Goal: Information Seeking & Learning: Learn about a topic

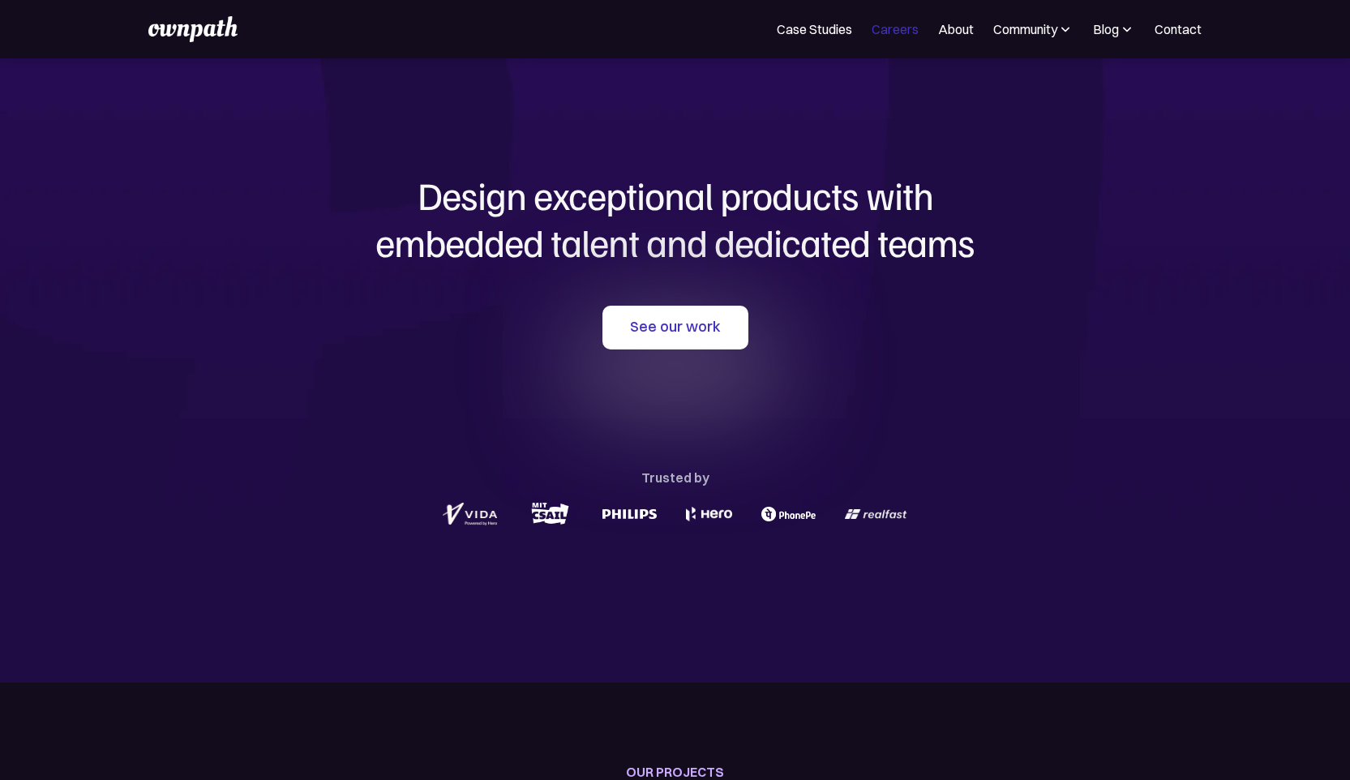
click at [894, 32] on link "Careers" at bounding box center [894, 28] width 47 height 19
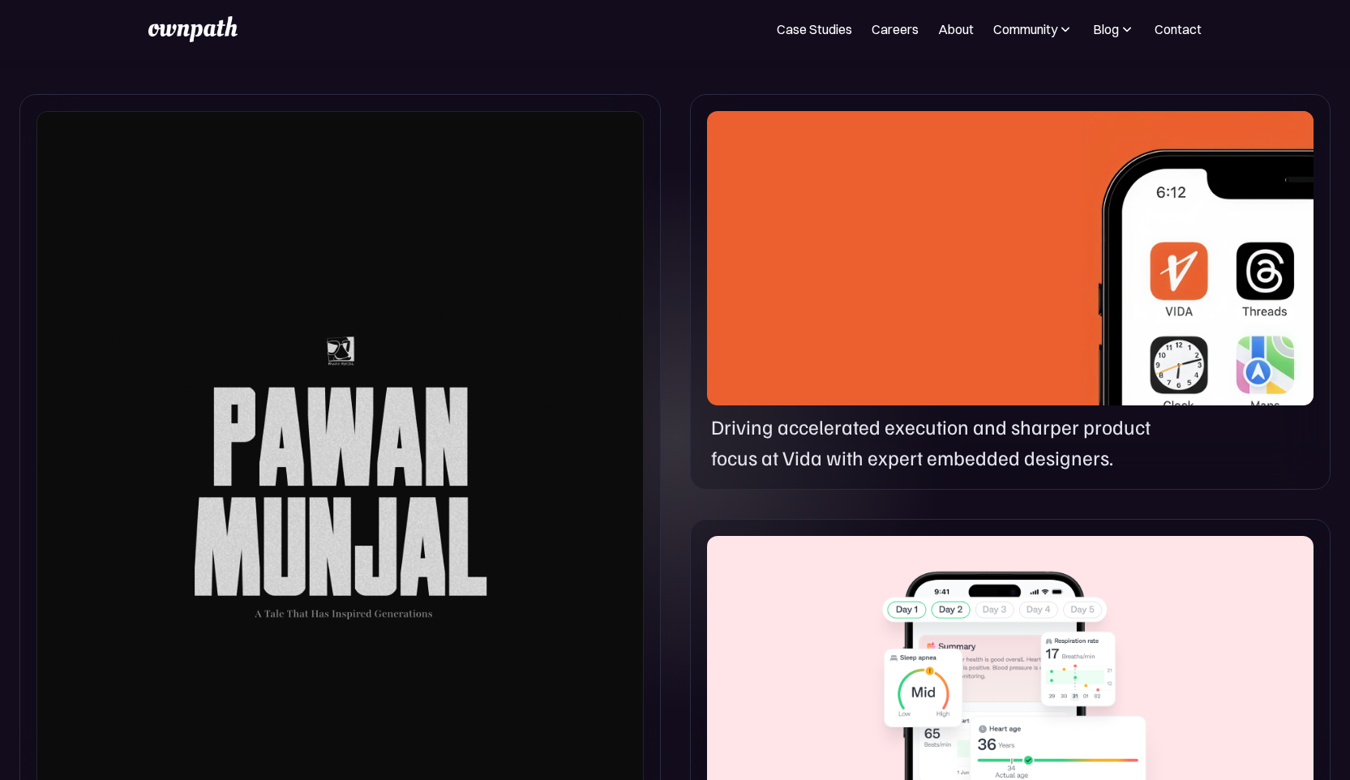
scroll to position [901, 0]
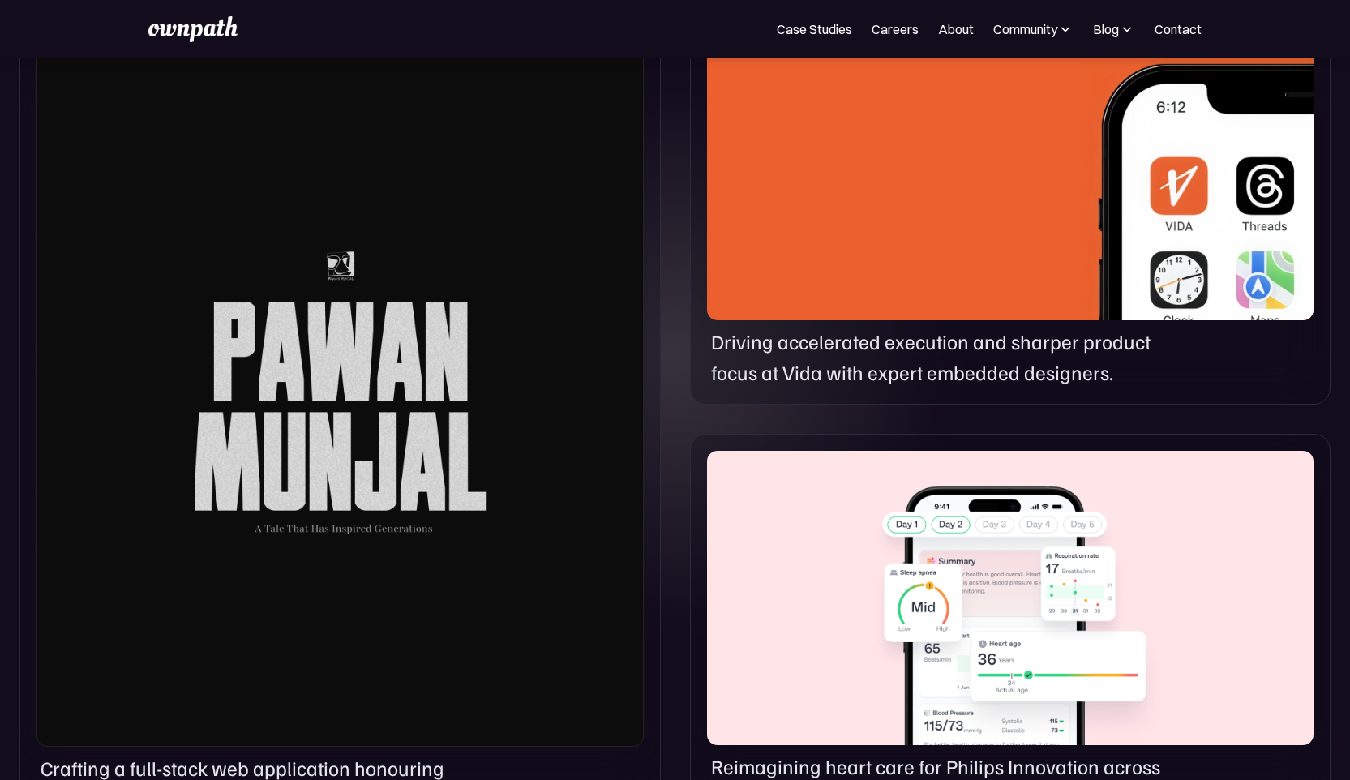
click at [908, 357] on p "Driving accelerated execution and sharper product focus at Vida with expert emb…" at bounding box center [946, 357] width 470 height 61
click at [869, 252] on div at bounding box center [1010, 173] width 606 height 294
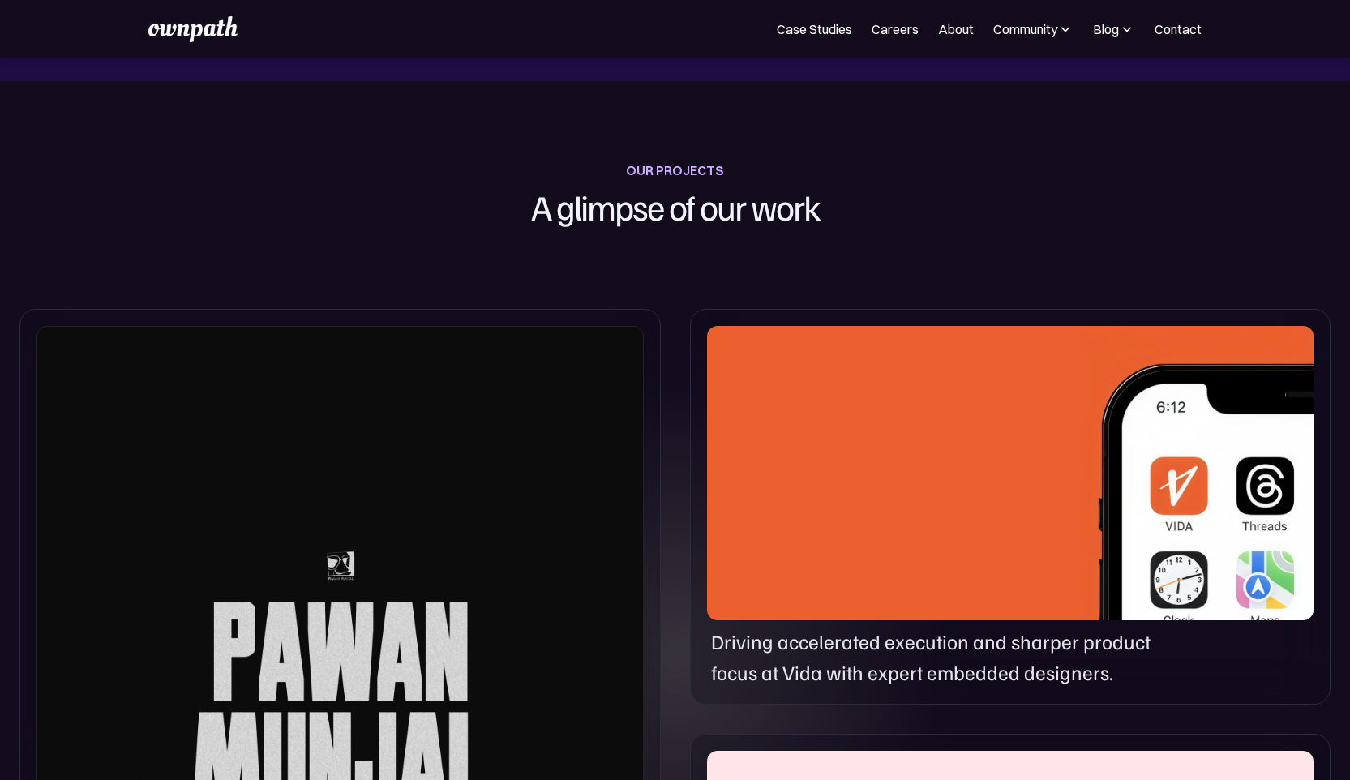
scroll to position [0, 0]
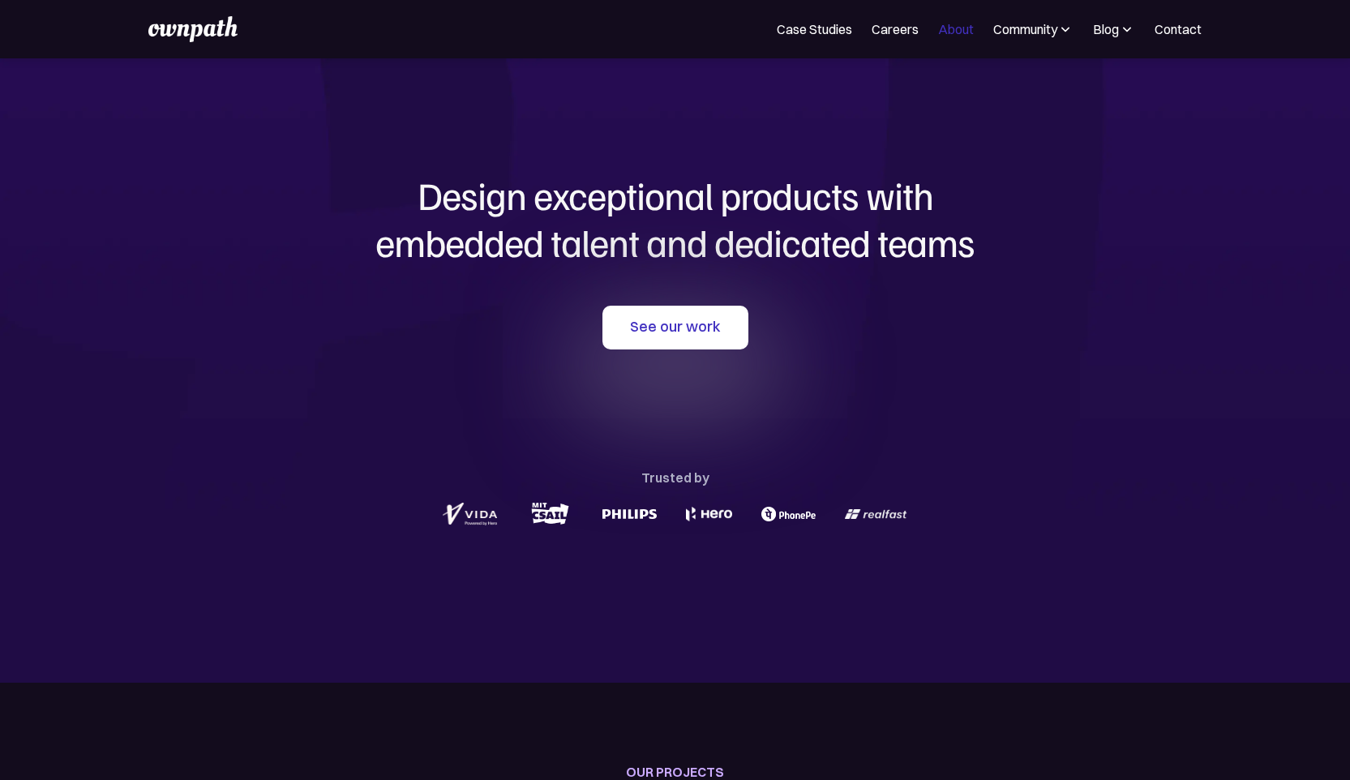
click at [952, 32] on link "About" at bounding box center [956, 28] width 36 height 19
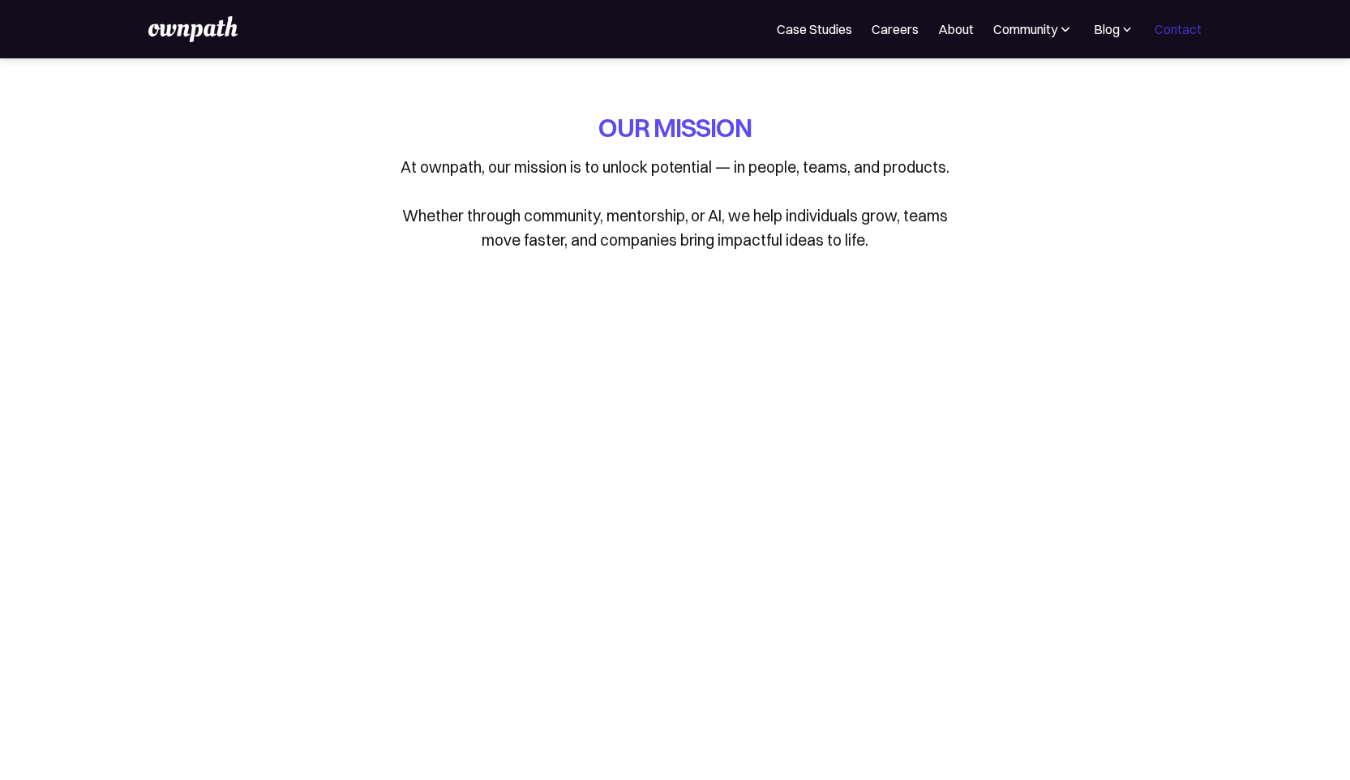
click at [1177, 30] on link "Contact" at bounding box center [1177, 28] width 47 height 19
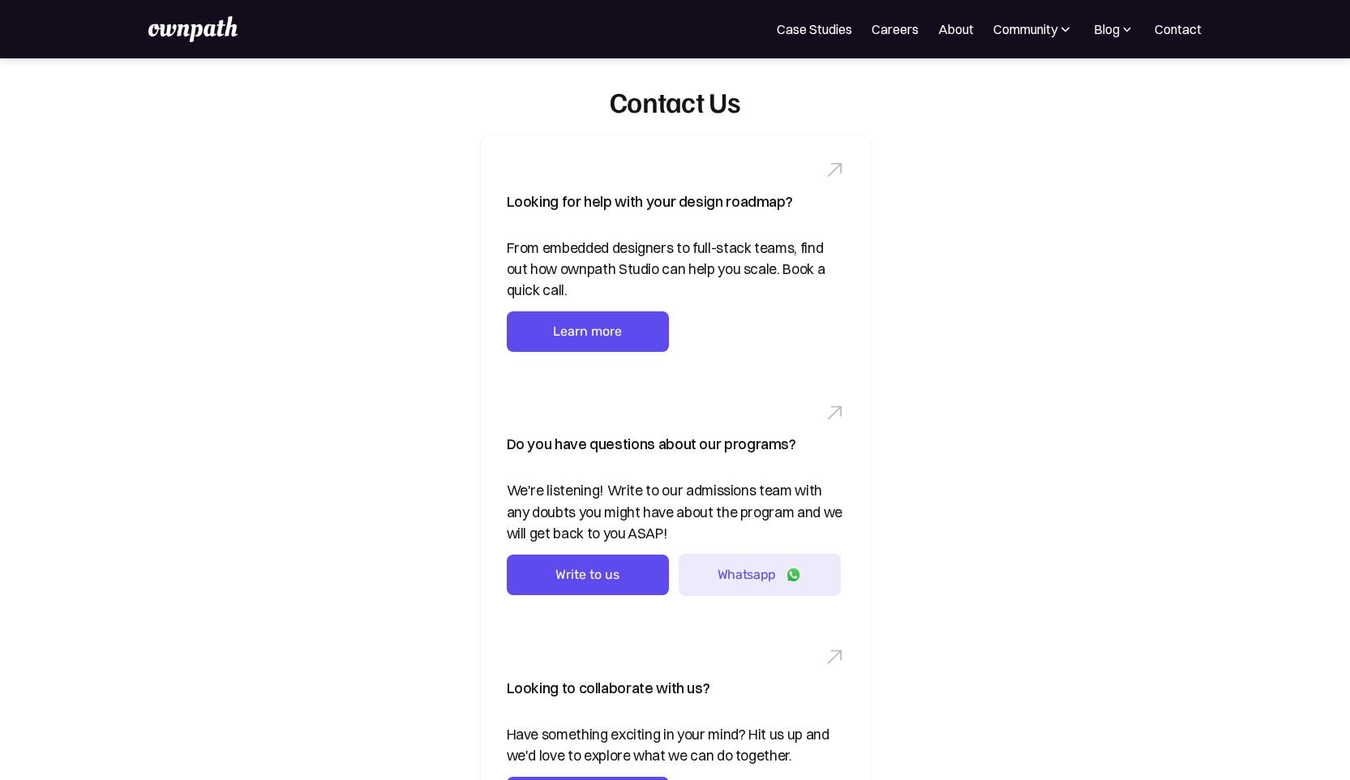
click at [1122, 29] on img at bounding box center [1126, 29] width 15 height 16
click at [1051, 195] on div "Case studies" at bounding box center [1076, 197] width 103 height 19
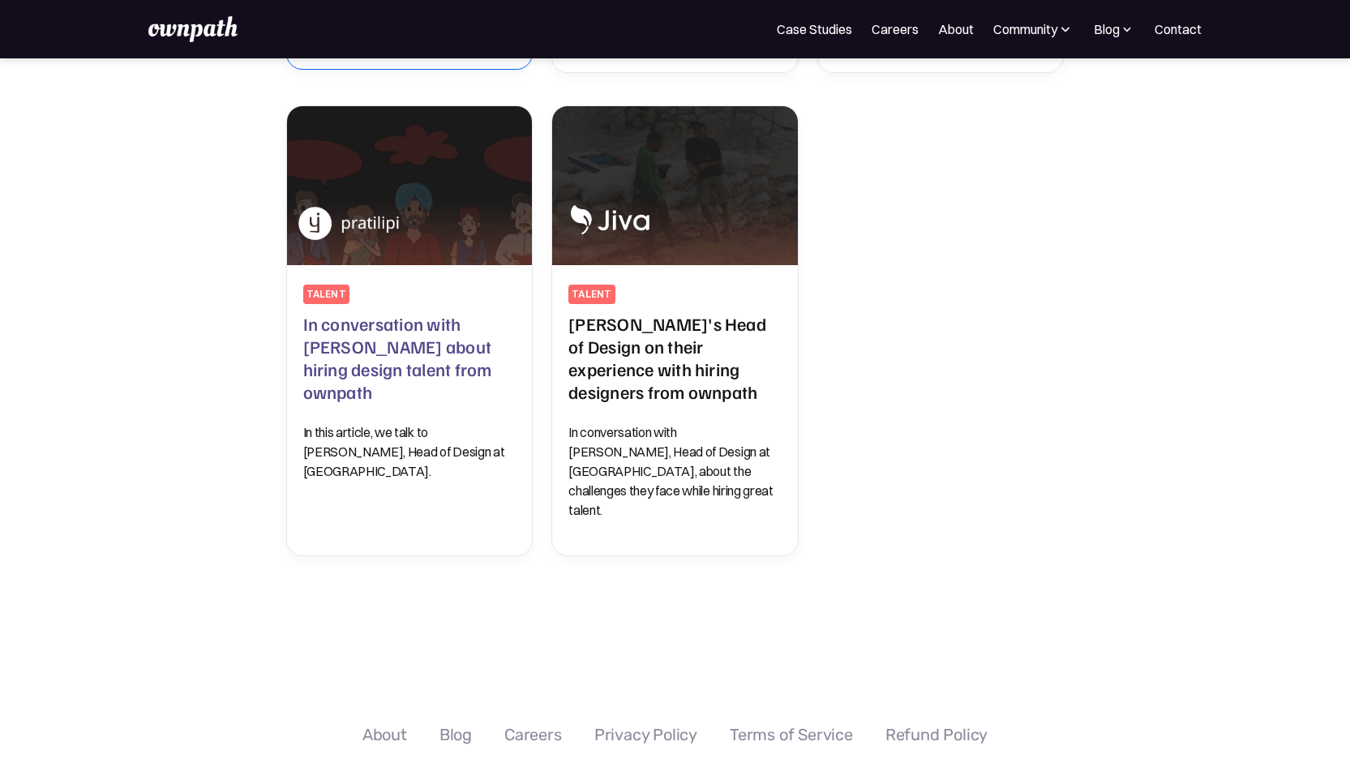
scroll to position [839, 0]
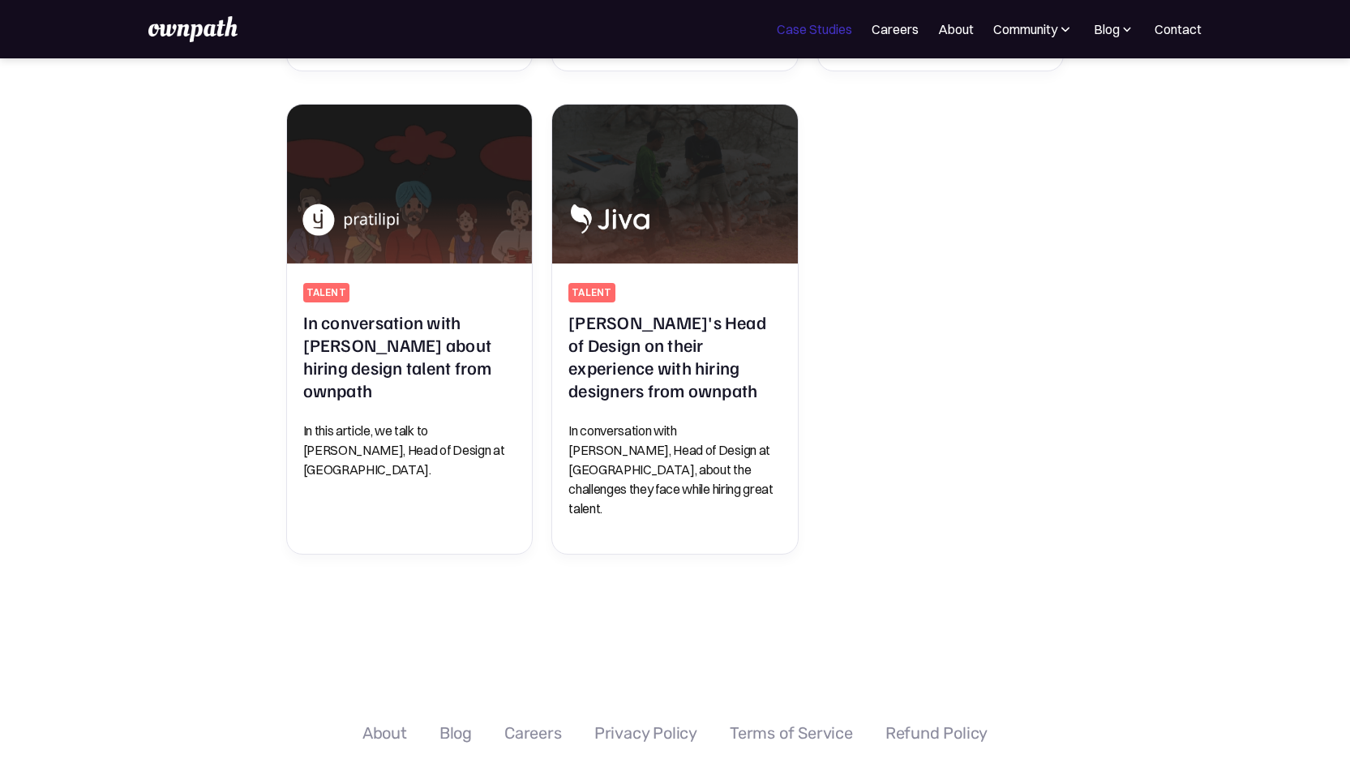
click at [797, 32] on link "Case Studies" at bounding box center [814, 28] width 75 height 19
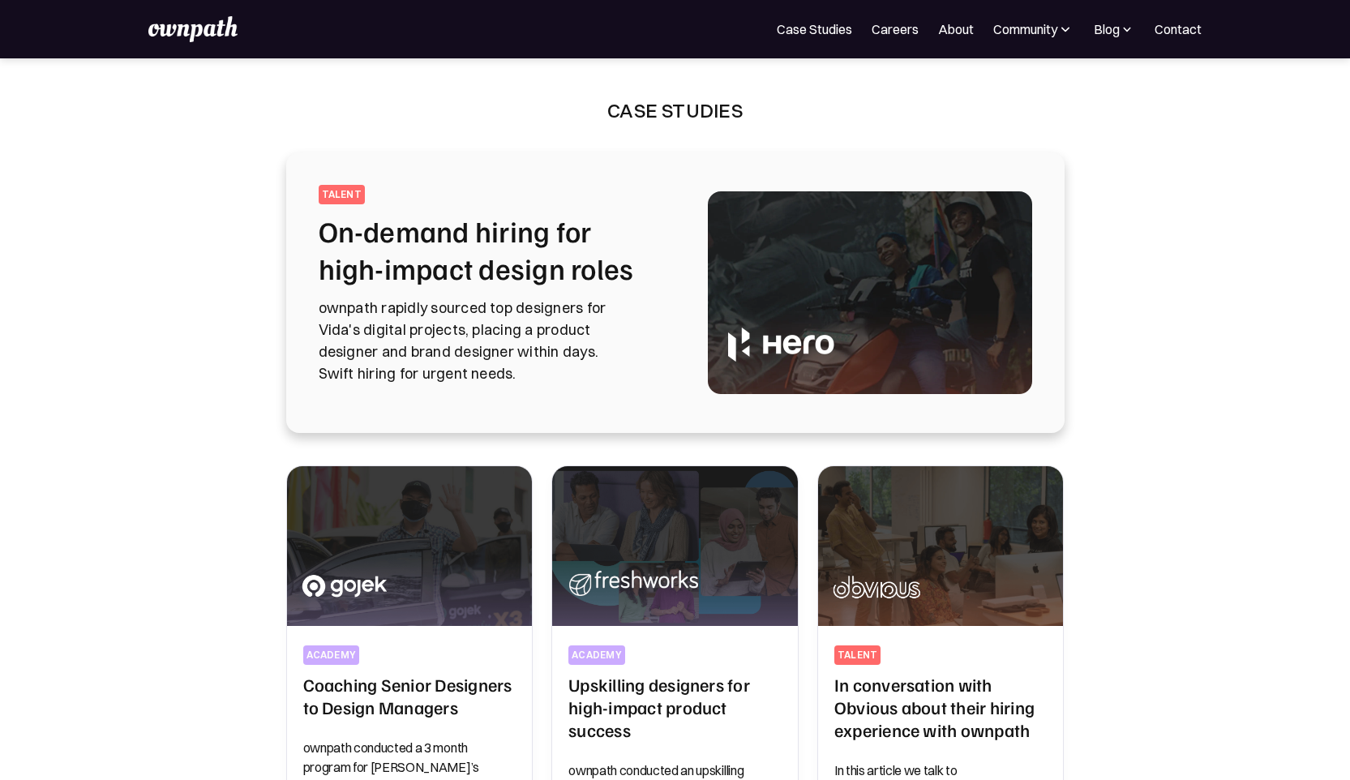
click at [504, 322] on p "ownpath rapidly sourced top designers for Vida's digital projects, placing a pr…" at bounding box center [494, 341] width 350 height 88
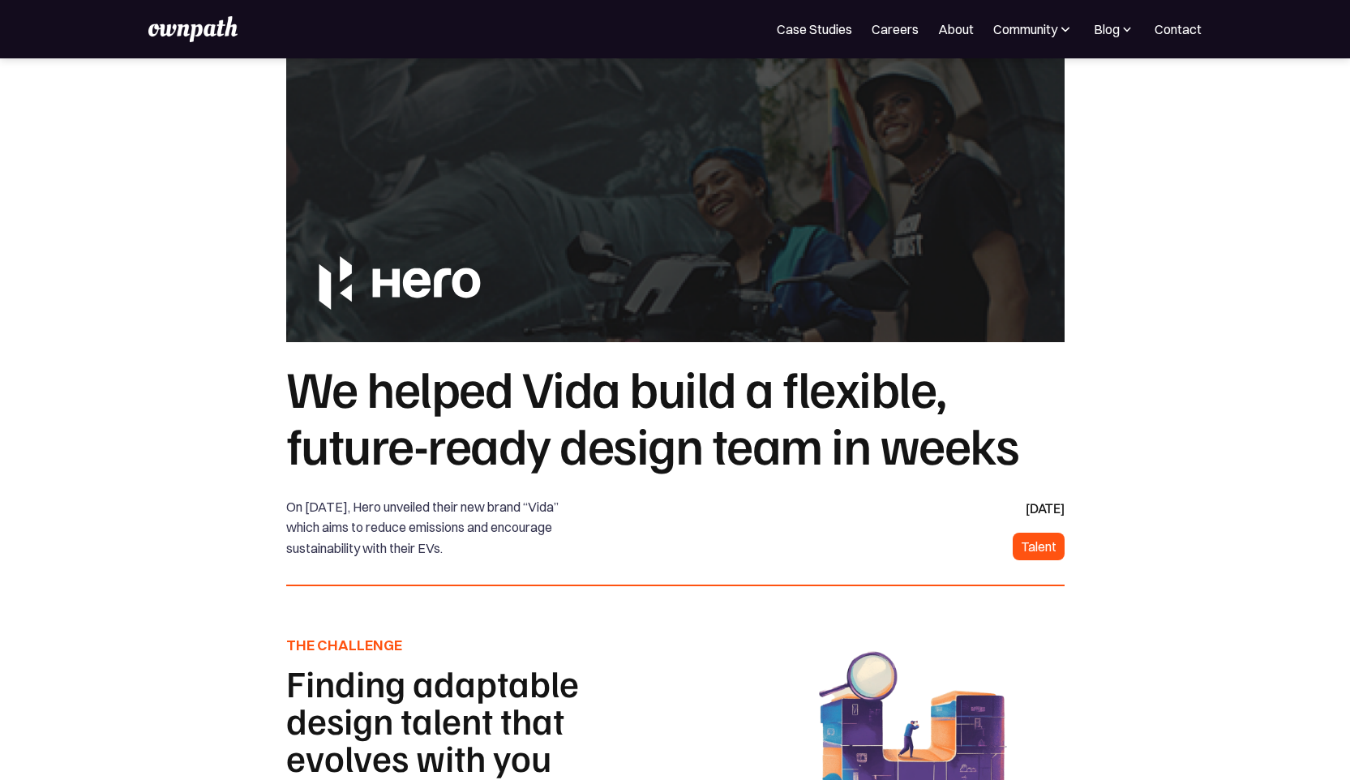
click at [191, 28] on img at bounding box center [192, 29] width 89 height 26
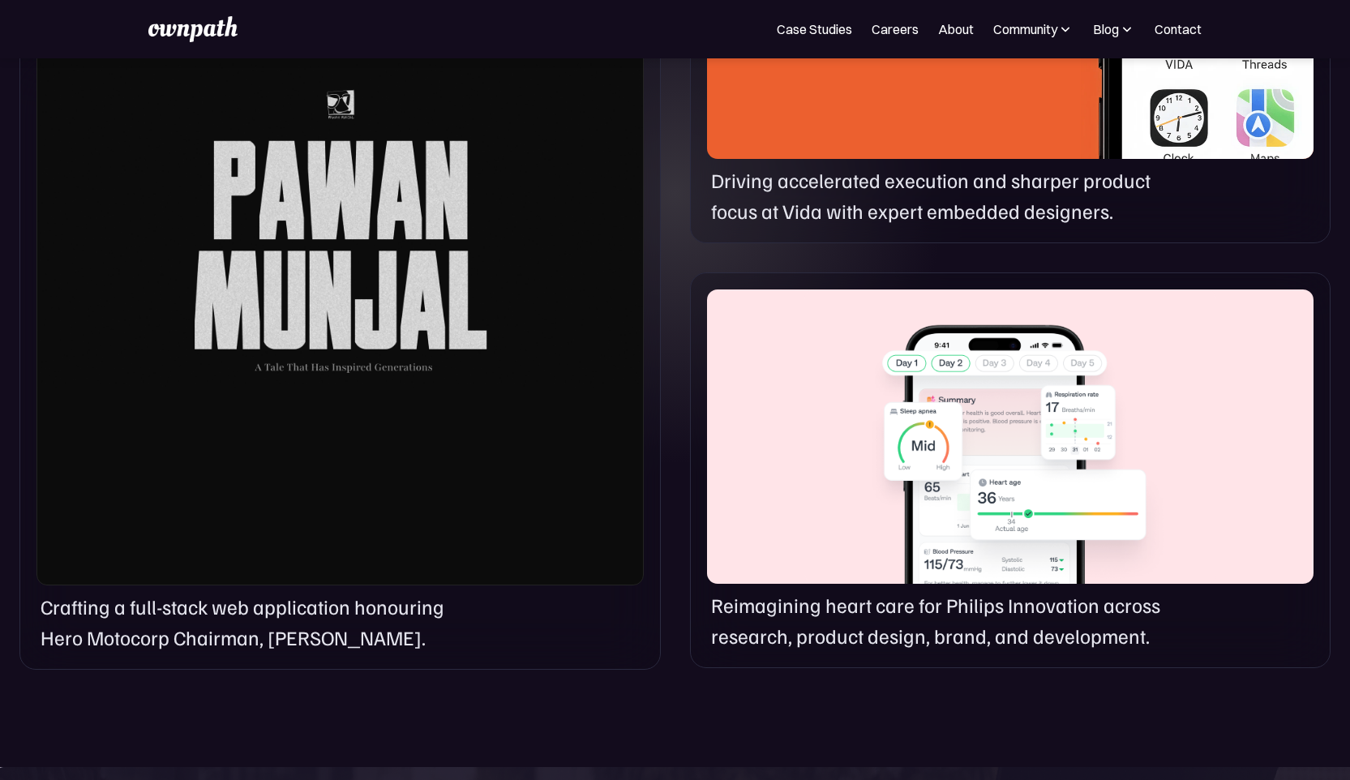
scroll to position [1070, 0]
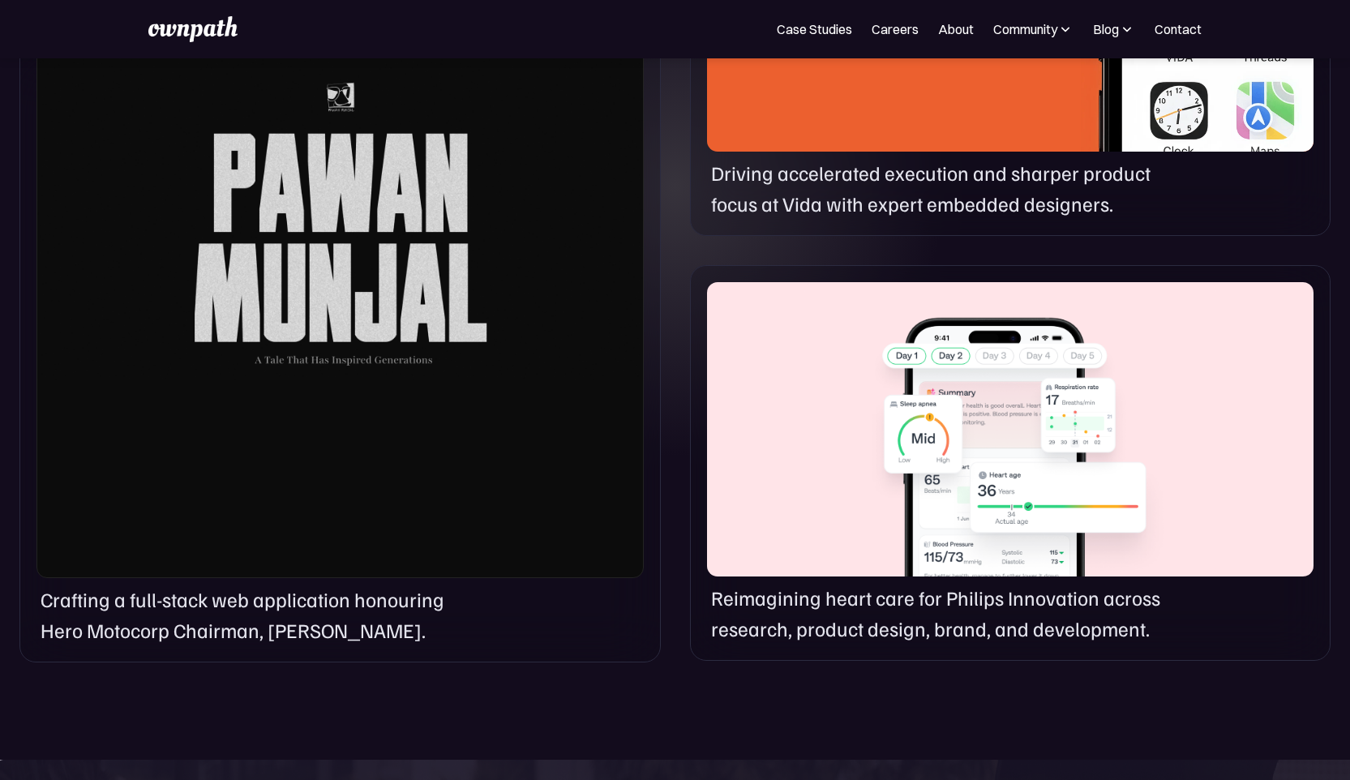
click at [238, 491] on div at bounding box center [339, 217] width 607 height 721
click at [261, 377] on div at bounding box center [339, 217] width 607 height 721
click at [279, 623] on p "Crafting a full-stack web application honouring Hero Motocorp Chairman, Pawan M…" at bounding box center [258, 614] width 434 height 61
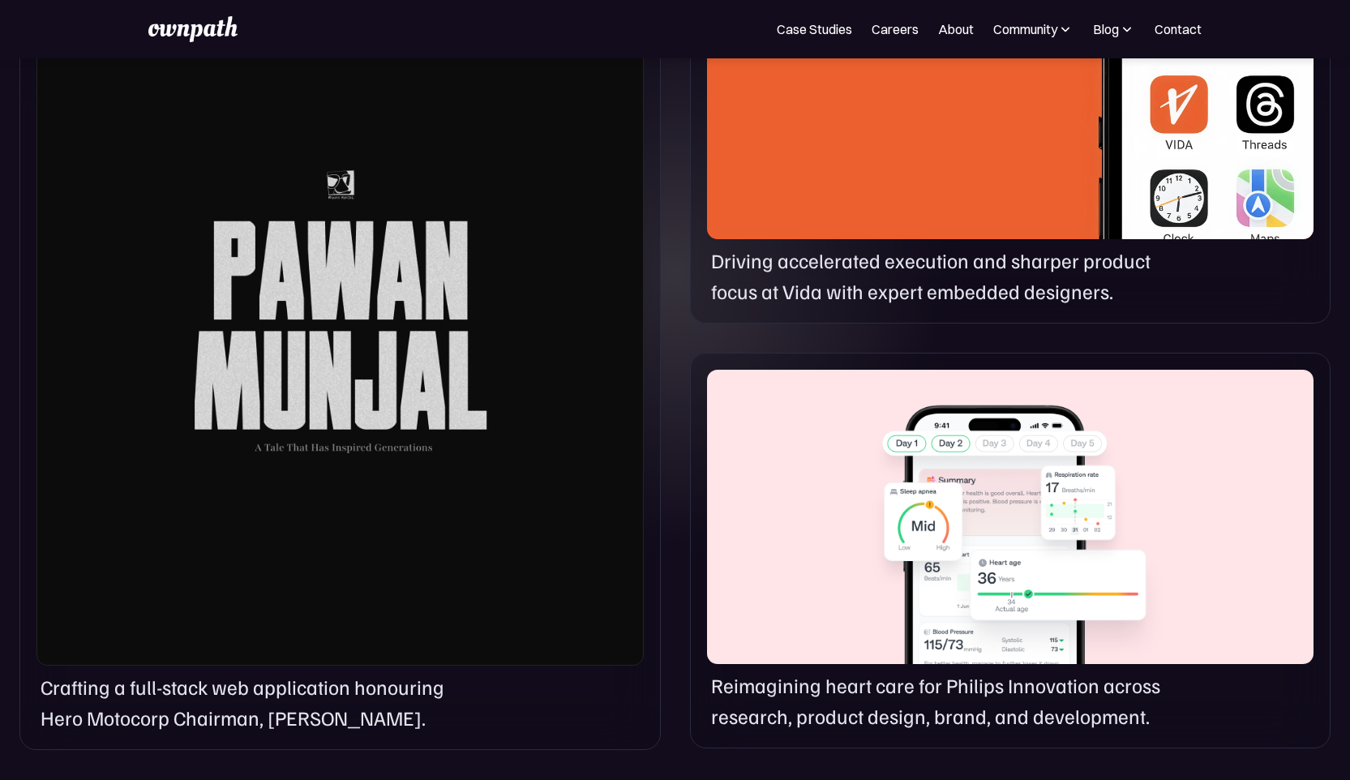
scroll to position [941, 0]
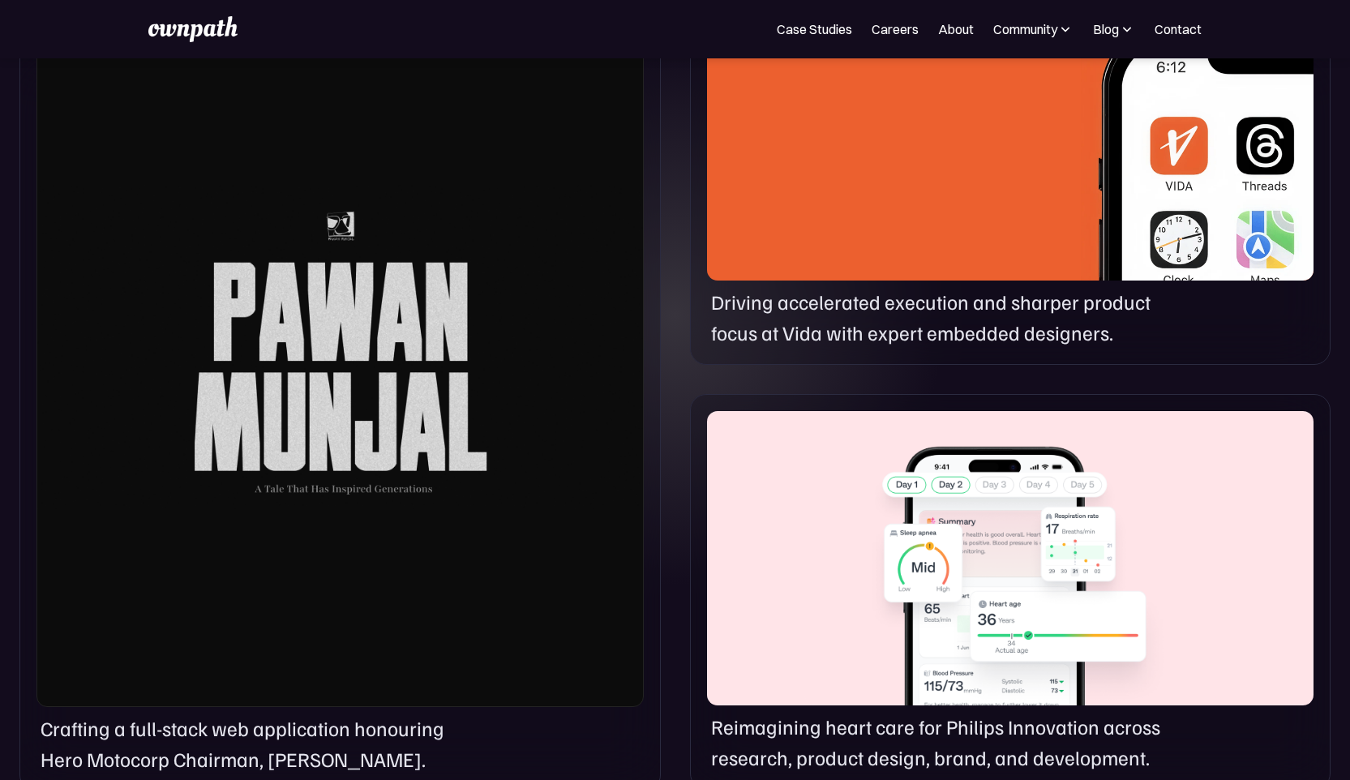
click at [240, 332] on div at bounding box center [339, 346] width 607 height 721
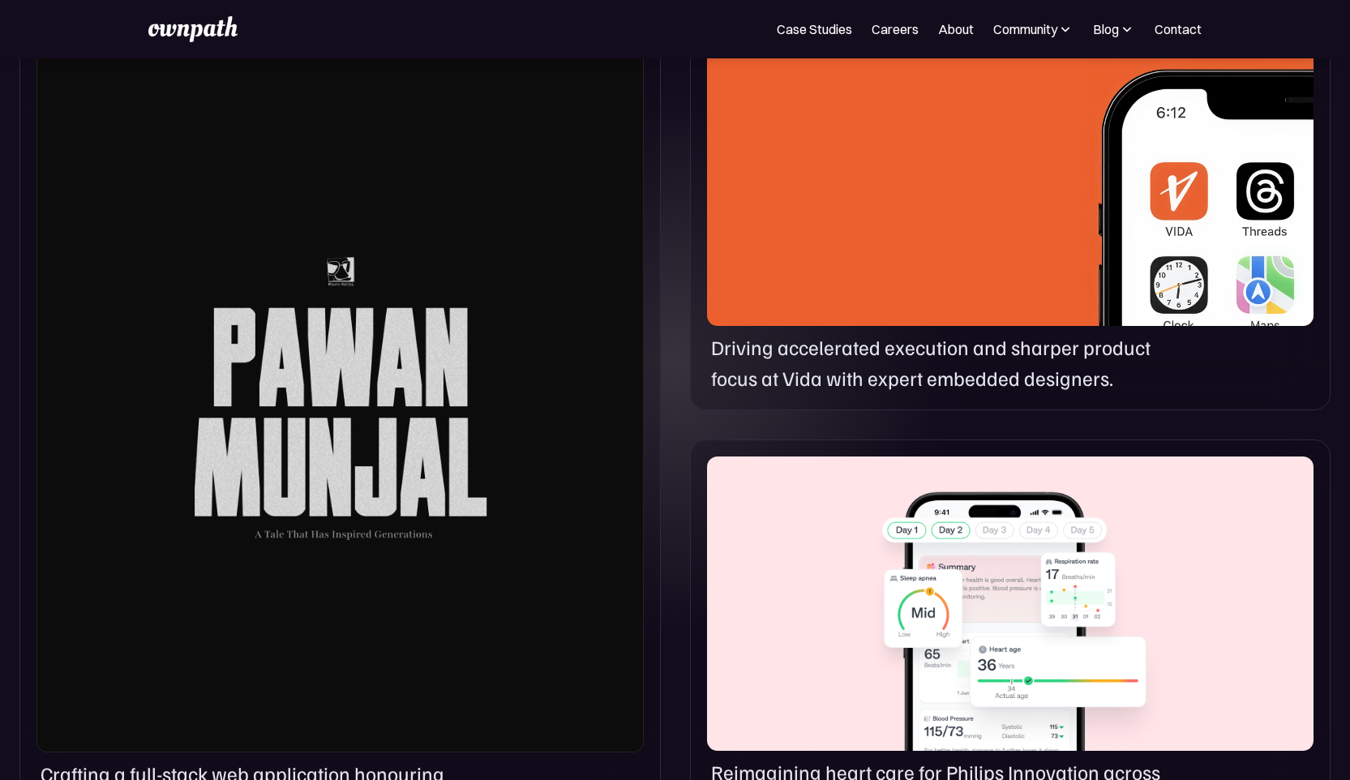
scroll to position [897, 0]
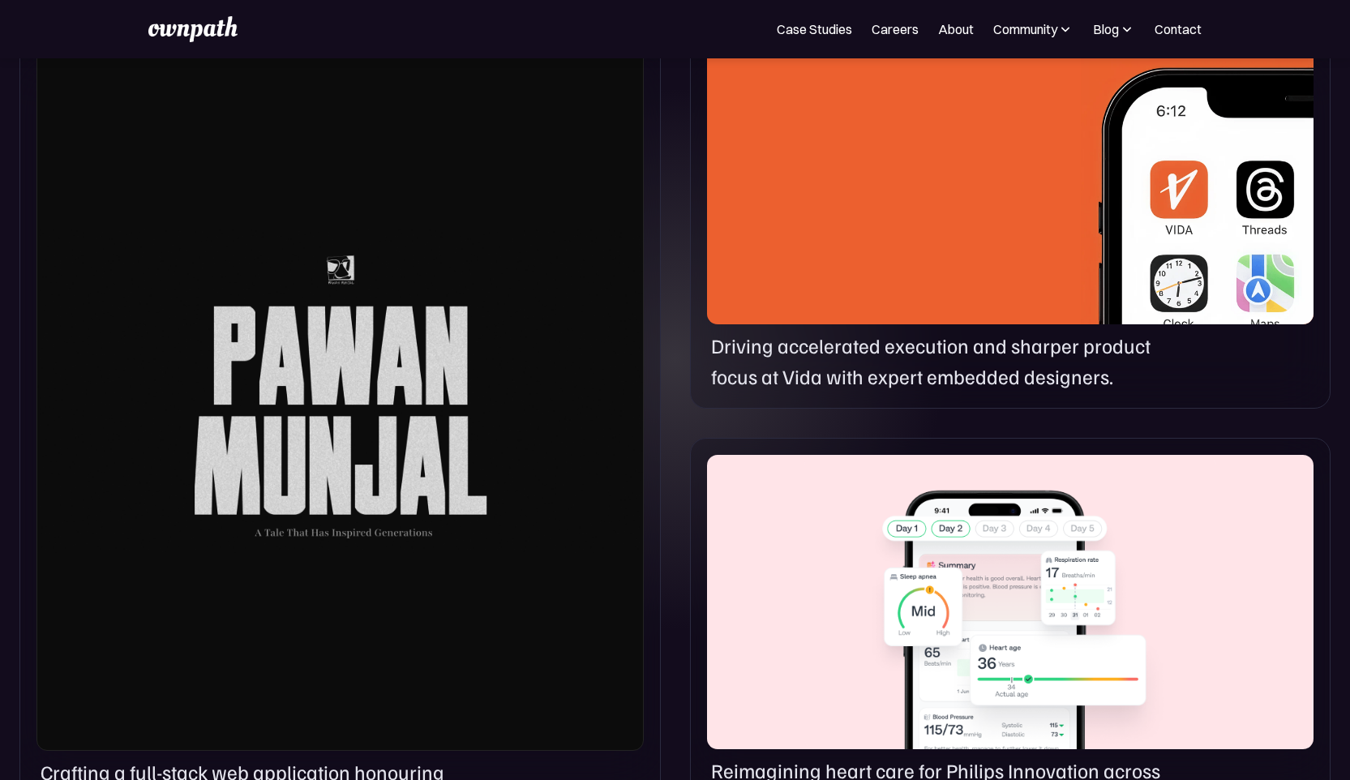
click at [951, 503] on div at bounding box center [1010, 602] width 606 height 294
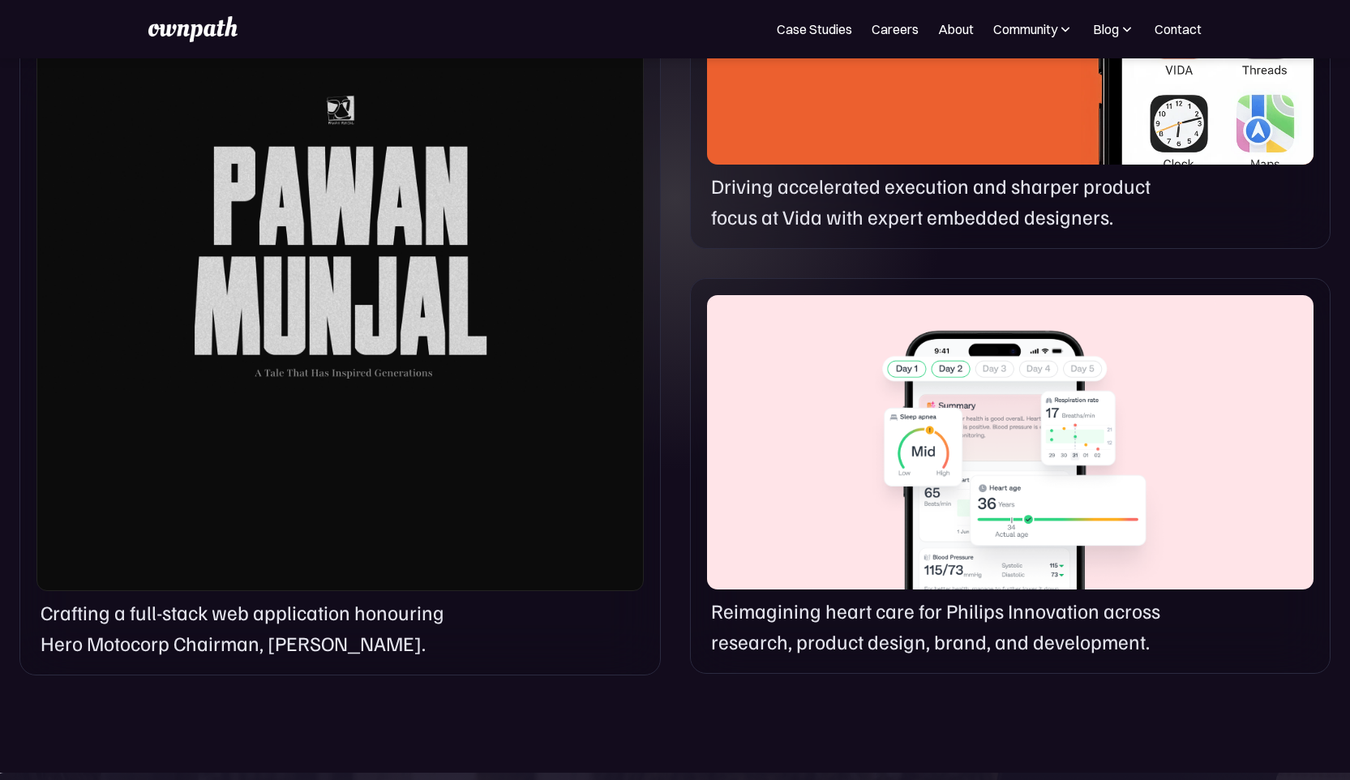
scroll to position [1056, 0]
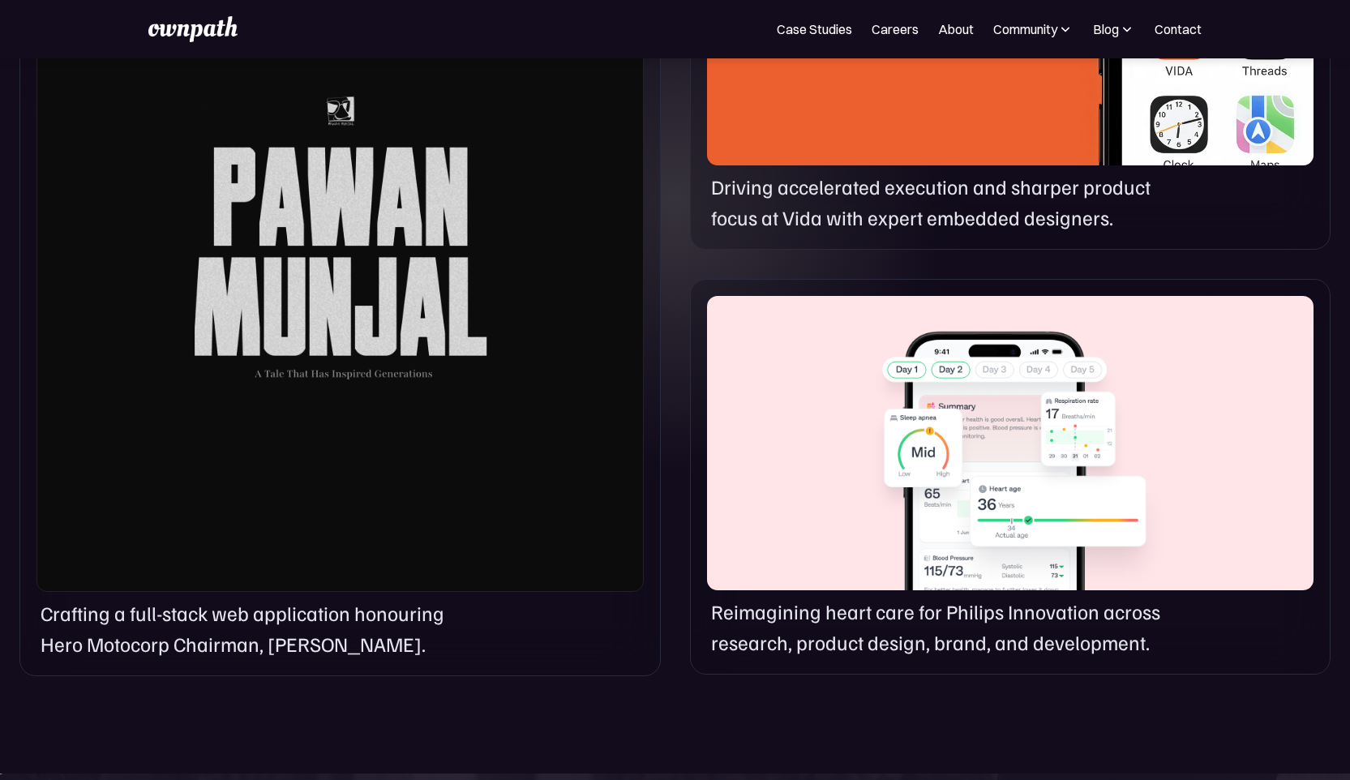
click at [839, 503] on div at bounding box center [1010, 443] width 606 height 294
click at [940, 213] on p "Driving accelerated execution and sharper product focus at Vida with expert emb…" at bounding box center [946, 202] width 470 height 61
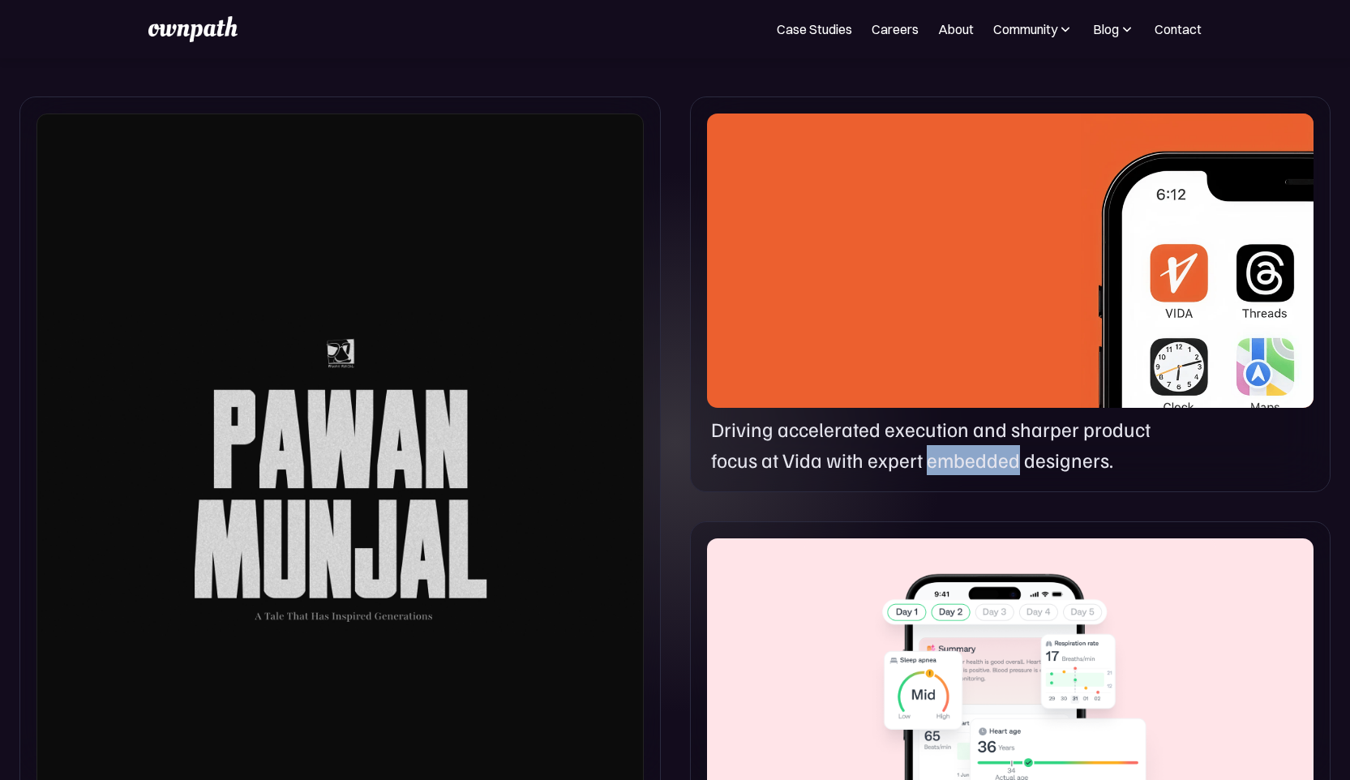
scroll to position [799, 0]
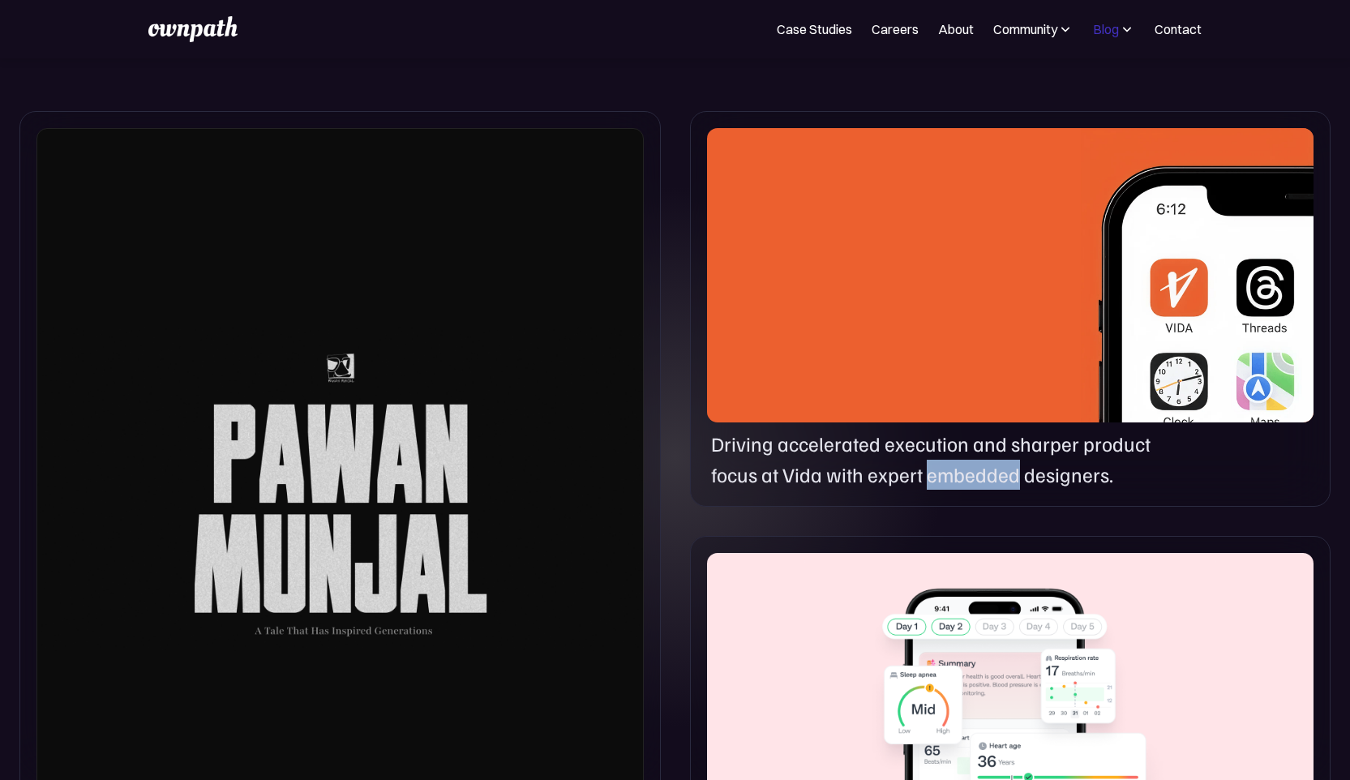
click at [1115, 32] on div "Blog" at bounding box center [1106, 28] width 26 height 19
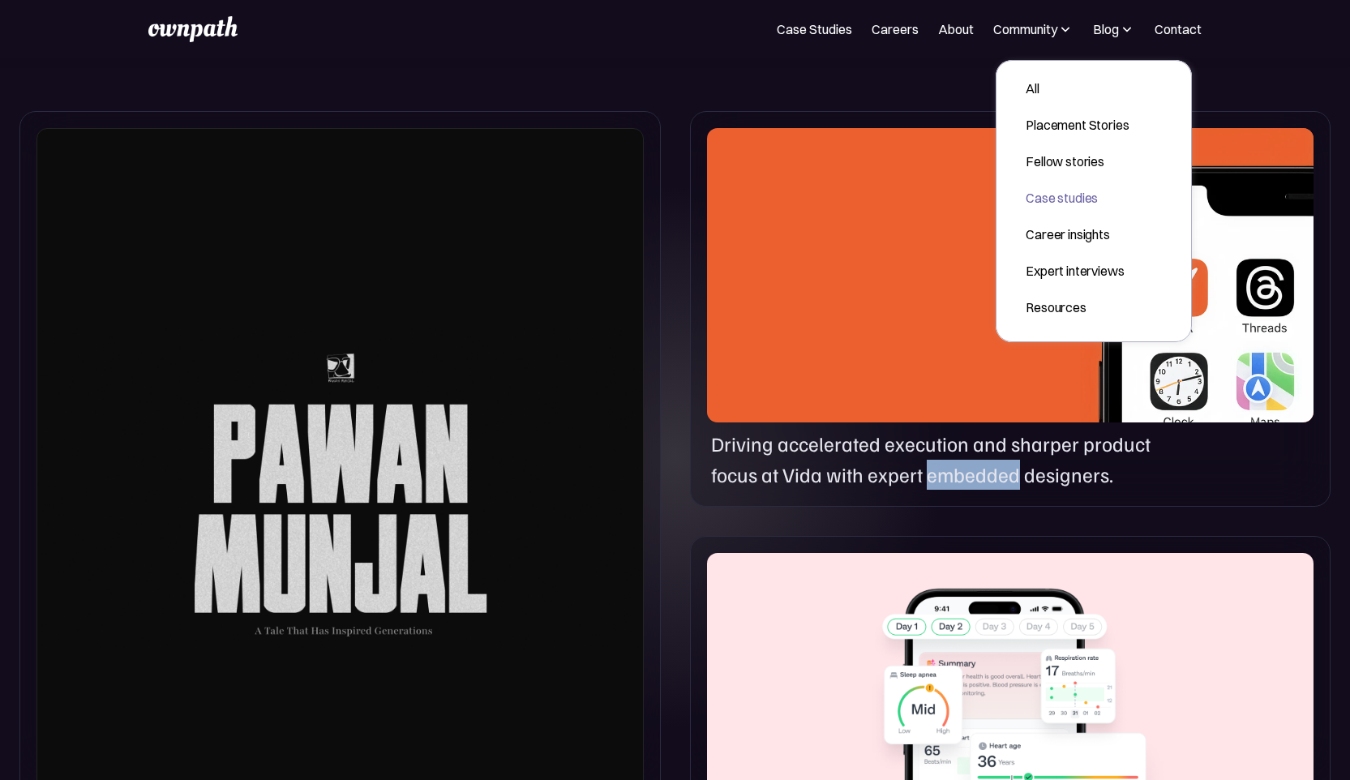
click at [1070, 193] on div "Case studies" at bounding box center [1076, 197] width 103 height 19
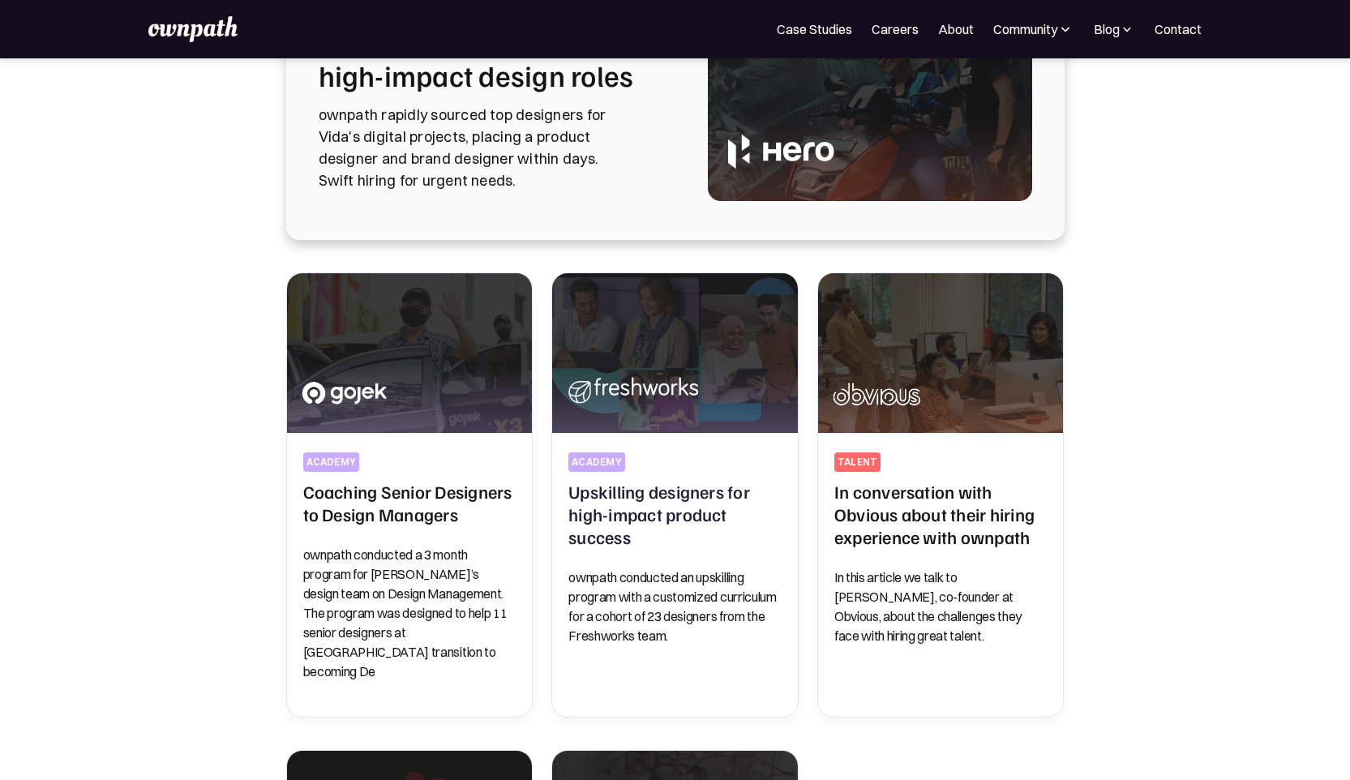
scroll to position [251, 0]
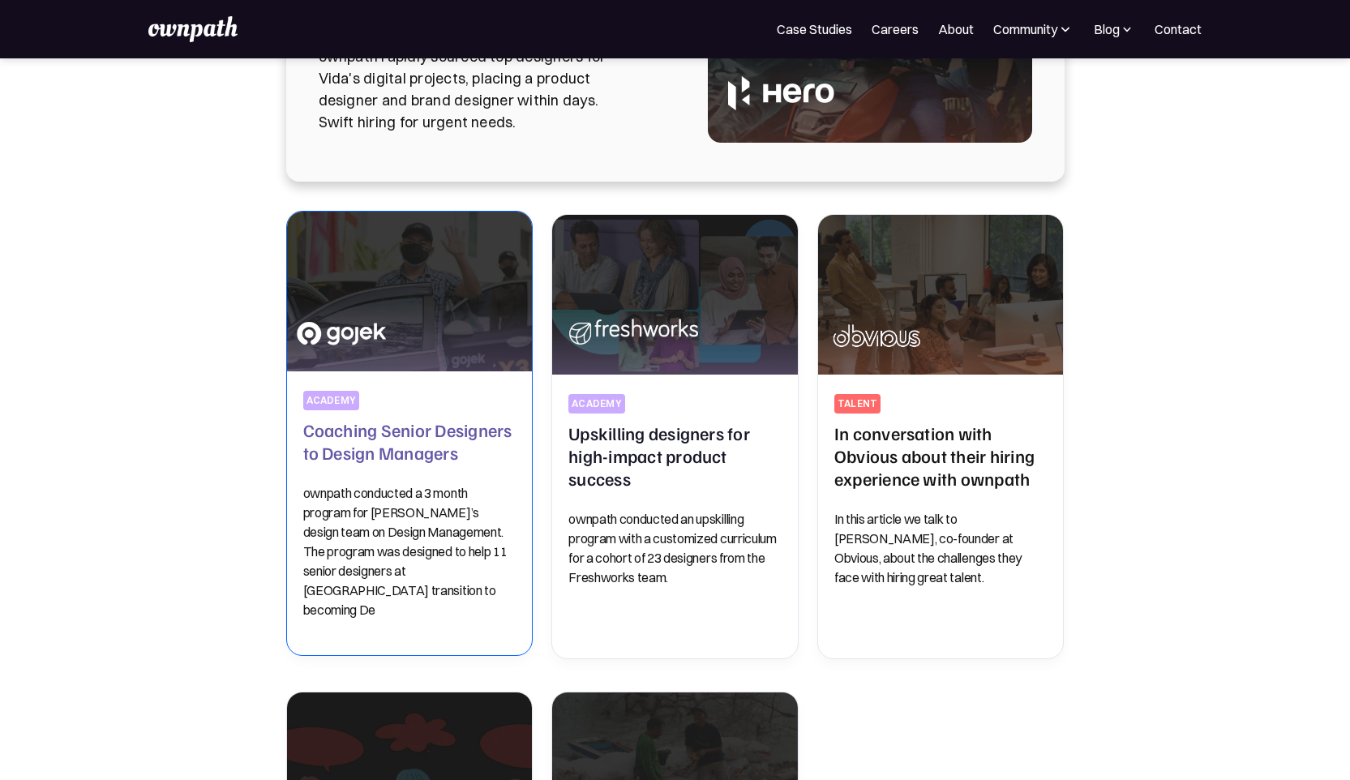
click at [387, 549] on p "ownpath conducted a 3 month program for [PERSON_NAME]’s design team on Design M…" at bounding box center [409, 551] width 213 height 136
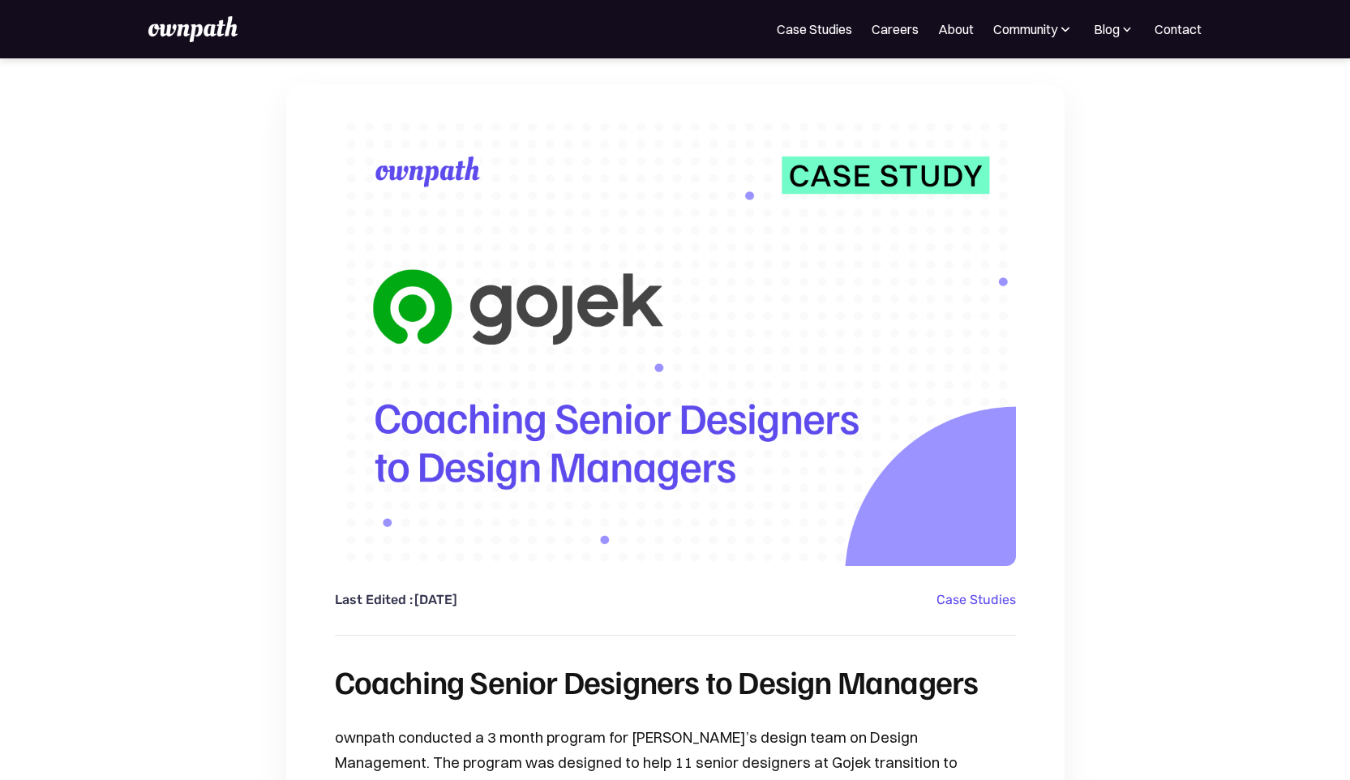
click at [189, 37] on img at bounding box center [192, 29] width 89 height 26
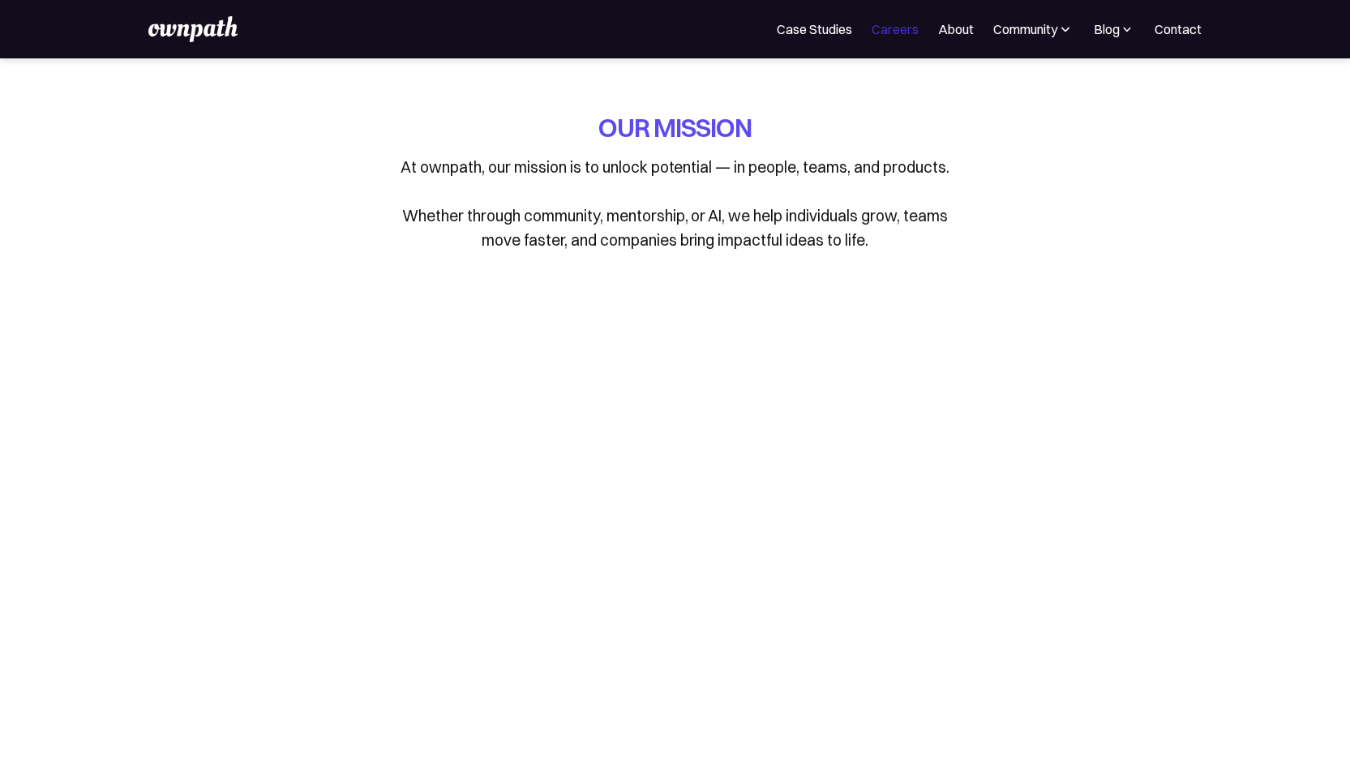
click at [882, 20] on link "Careers" at bounding box center [894, 28] width 47 height 19
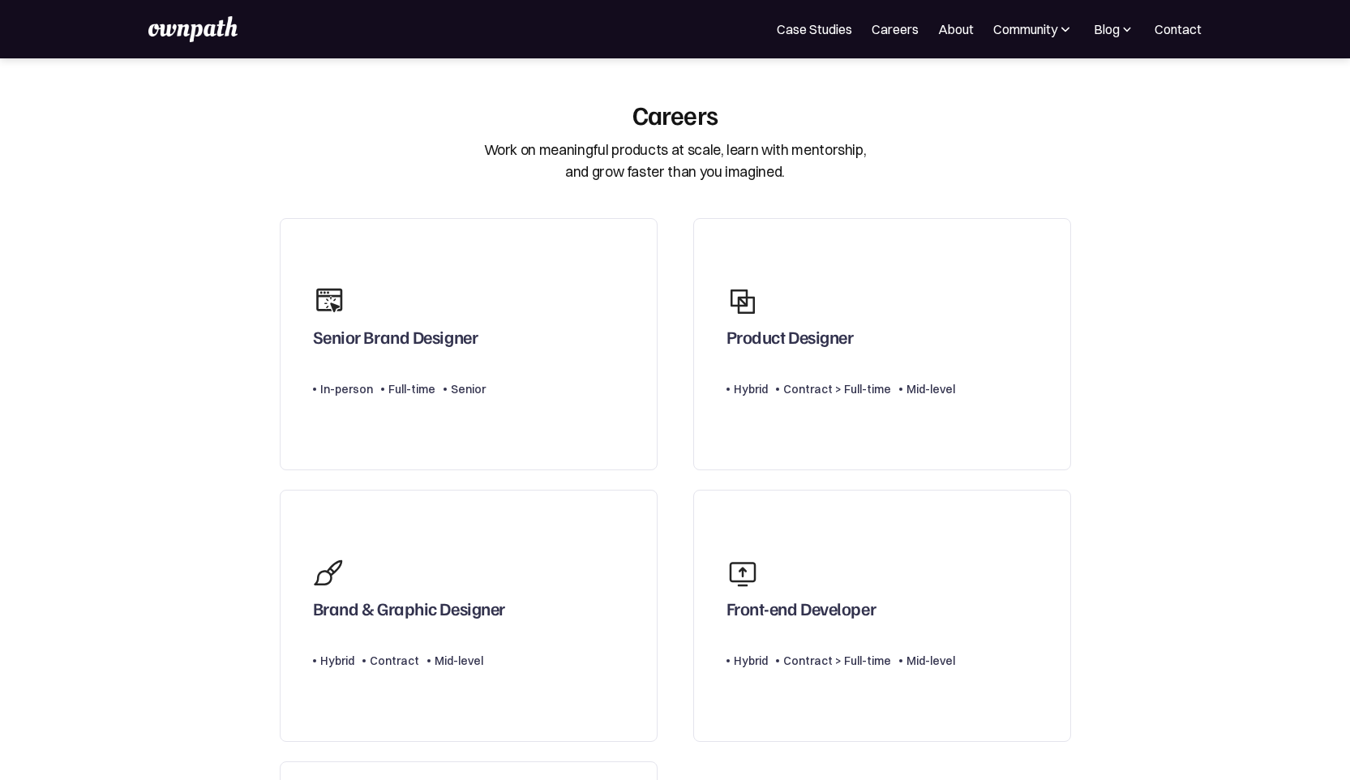
click at [1087, 31] on nav "For Companies Case Studies Careers About Community Events Resources Design Resi…" at bounding box center [989, 28] width 425 height 19
click at [1111, 26] on div "Blog" at bounding box center [1107, 28] width 26 height 19
click at [1053, 200] on div "Case studies" at bounding box center [1076, 197] width 103 height 19
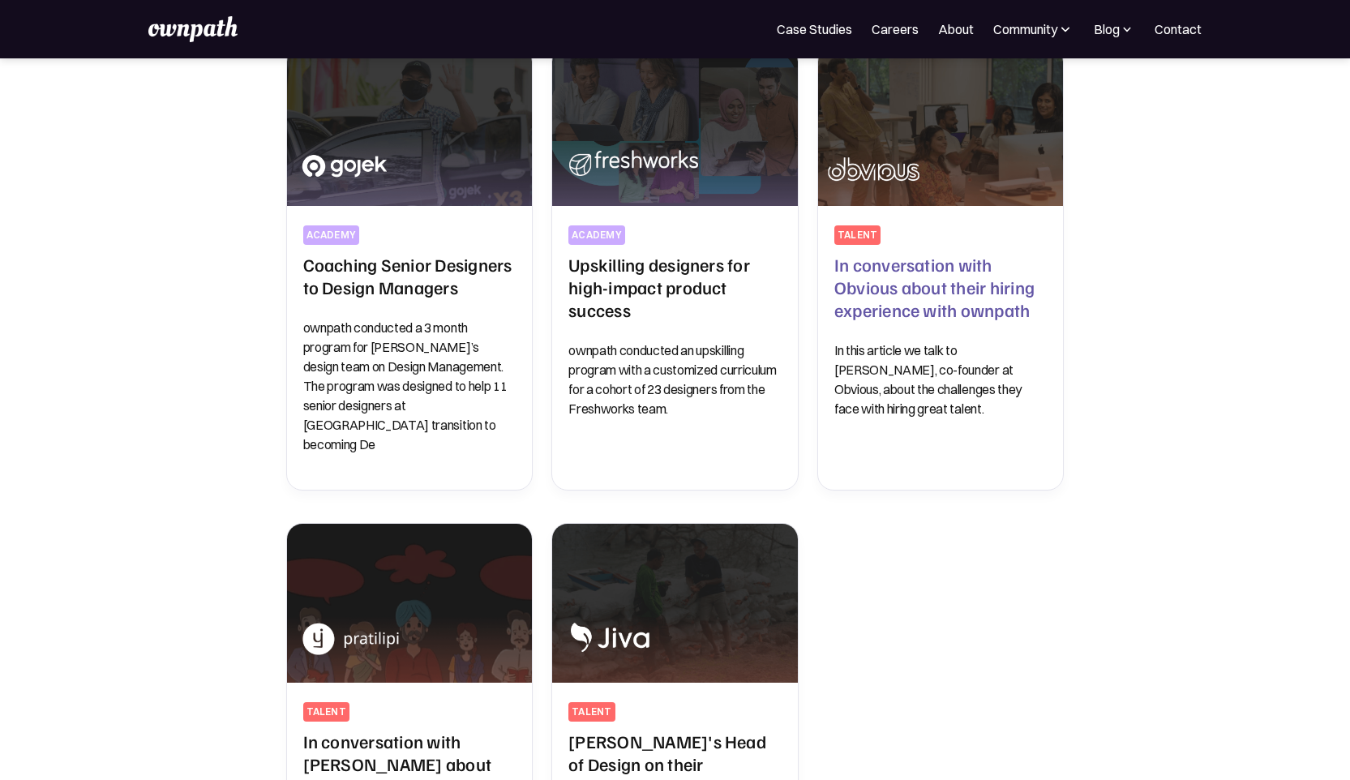
scroll to position [421, 0]
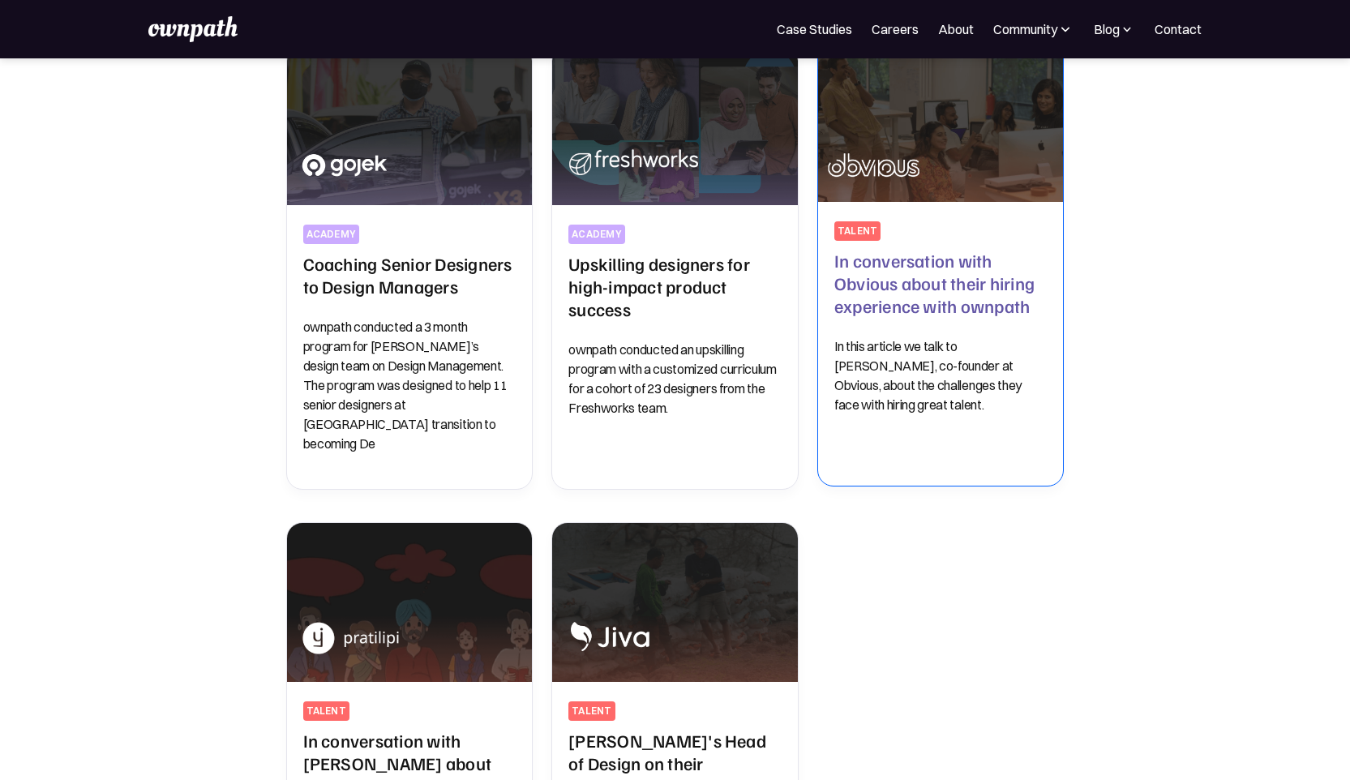
click at [966, 399] on p "In this article we talk to Dhruv Saxena, co-founder at Obvious, about the chall…" at bounding box center [940, 375] width 213 height 78
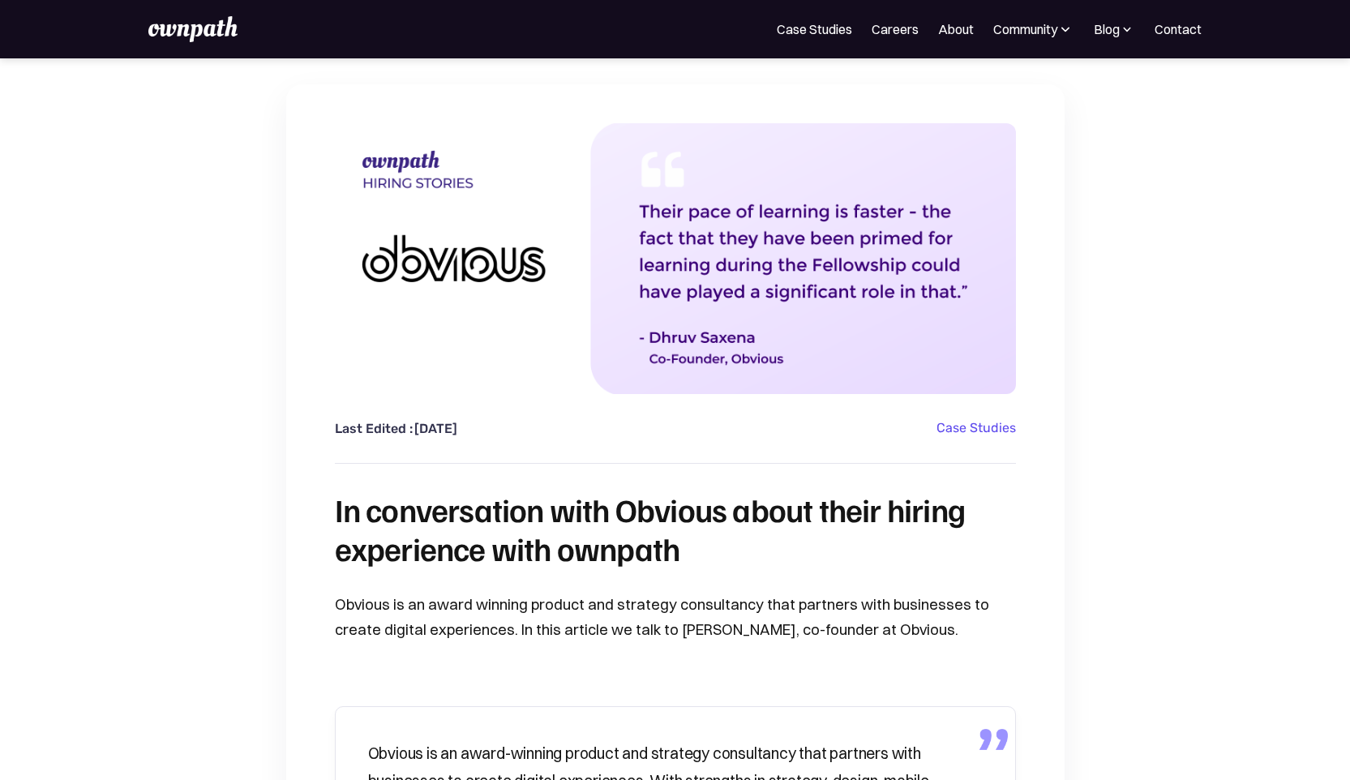
click at [204, 38] on img at bounding box center [192, 29] width 89 height 26
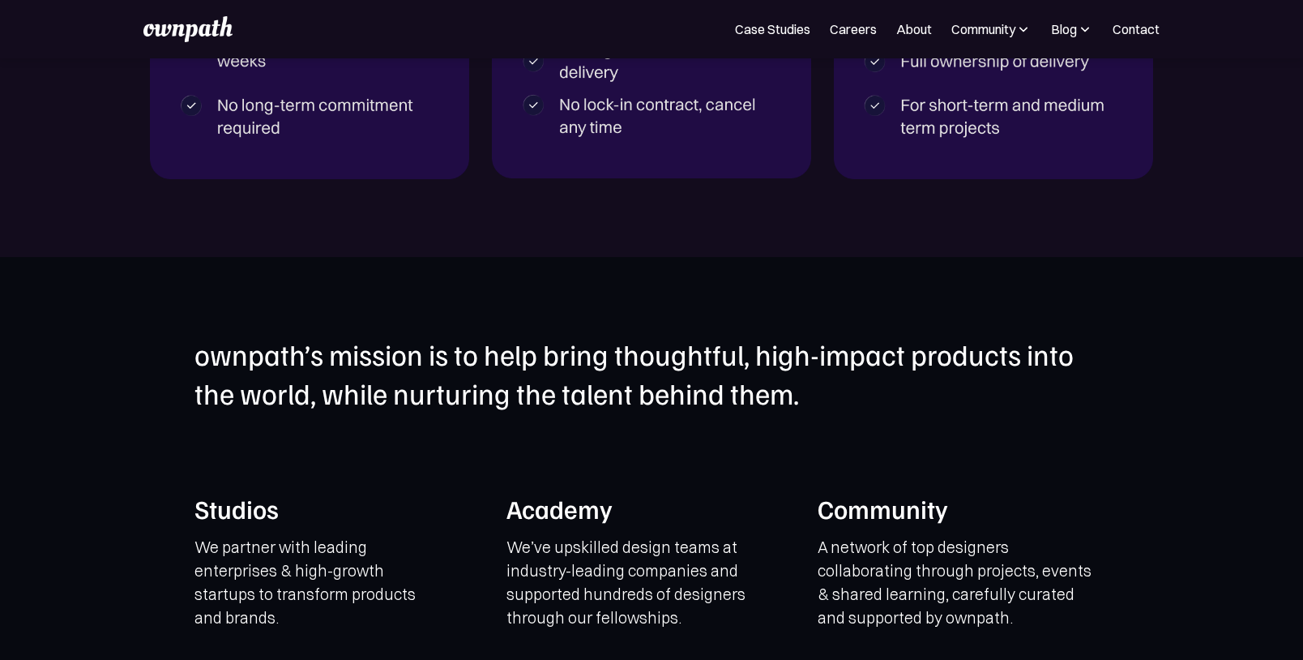
scroll to position [2987, 0]
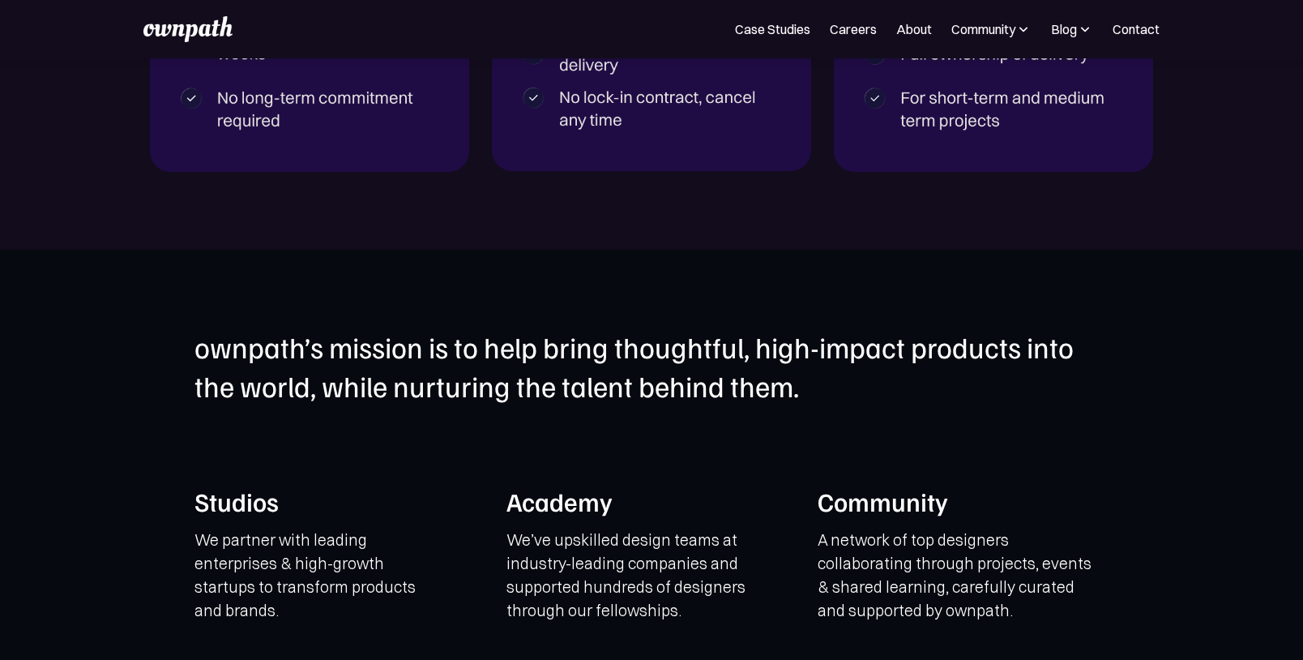
click at [1078, 33] on img at bounding box center [1085, 29] width 16 height 16
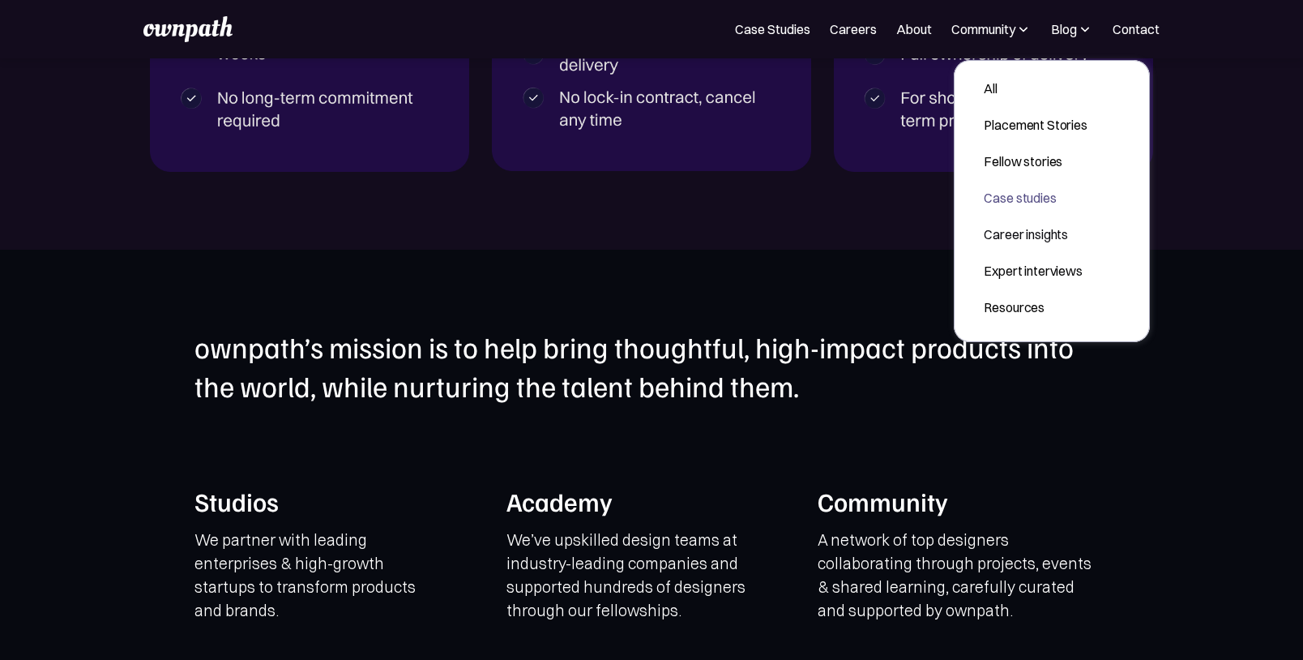
click at [1036, 208] on link "Case studies" at bounding box center [1035, 197] width 129 height 29
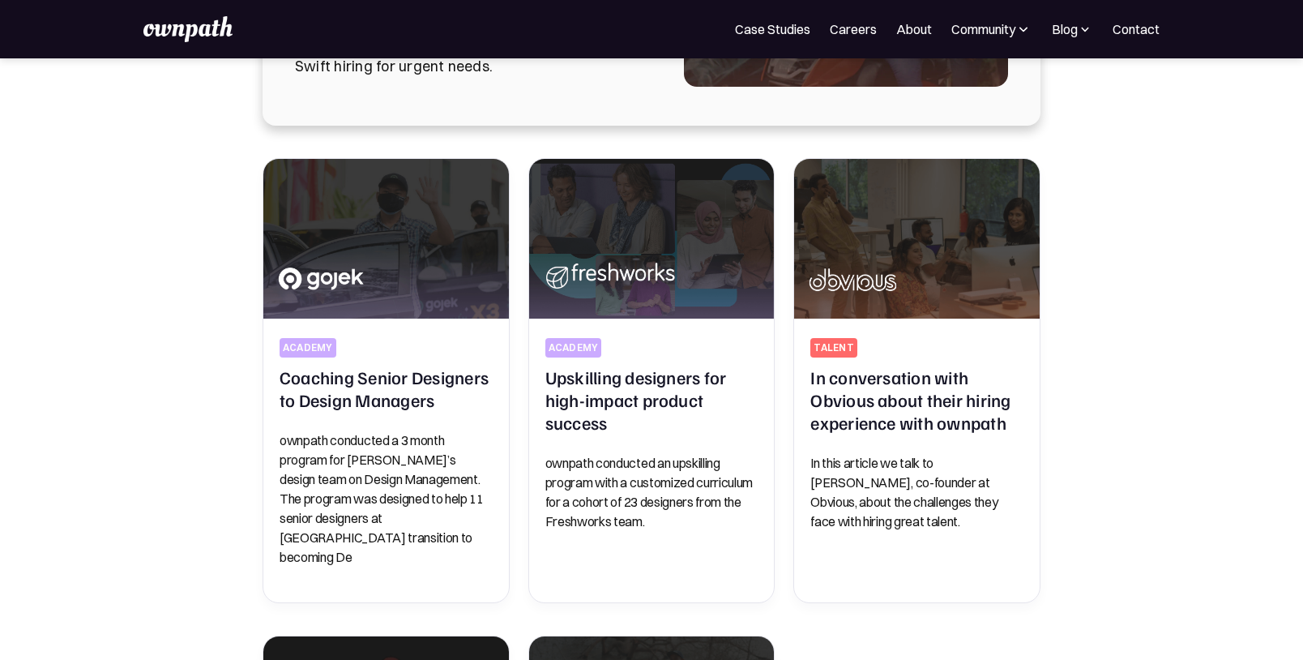
scroll to position [285, 0]
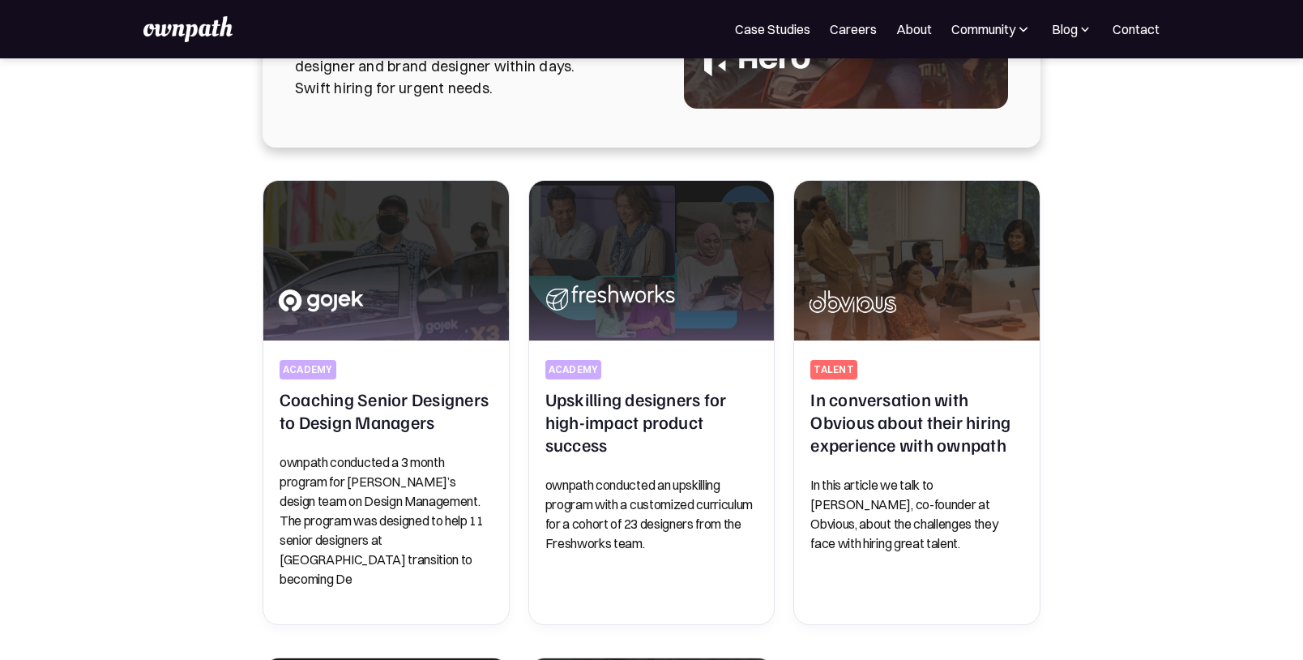
click at [221, 28] on img at bounding box center [187, 29] width 89 height 26
